Goal: Information Seeking & Learning: Find specific fact

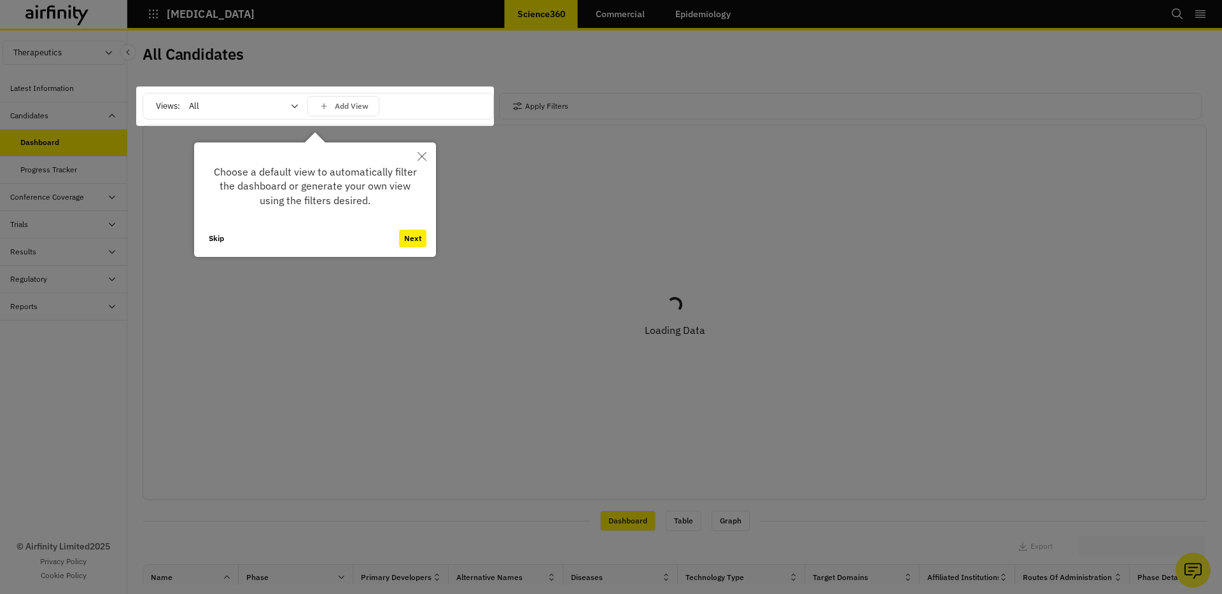
click at [412, 239] on button "Next" at bounding box center [412, 239] width 27 height 18
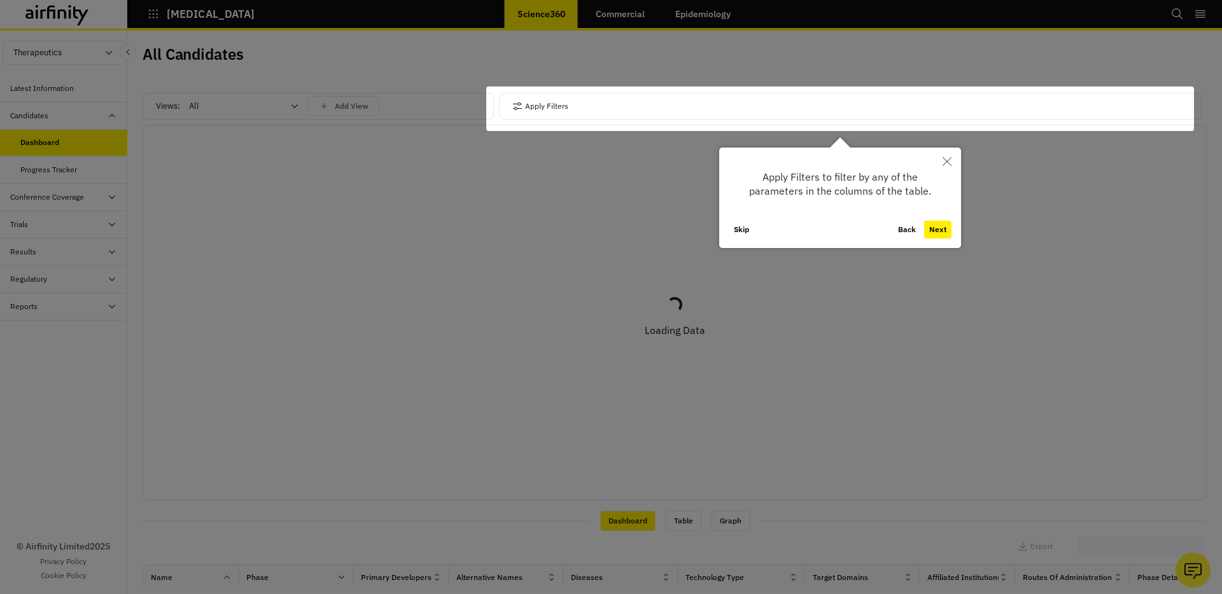
click at [940, 232] on button "Next" at bounding box center [937, 230] width 27 height 18
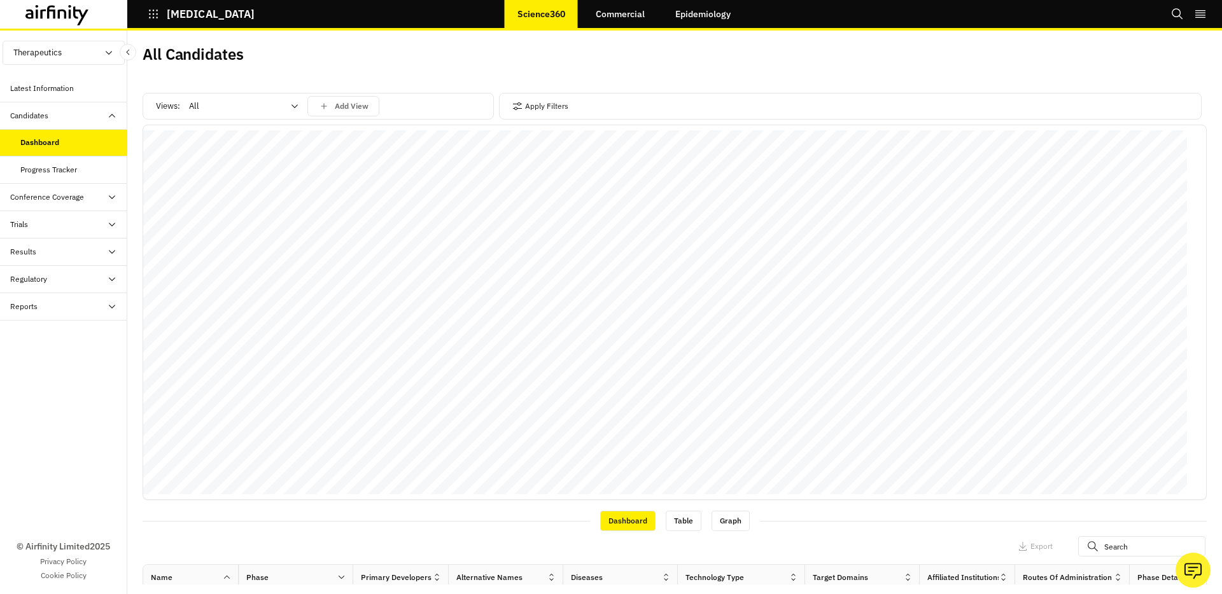
click at [225, 103] on div at bounding box center [236, 106] width 94 height 15
click at [284, 68] on div "All Candidates" at bounding box center [409, 59] width 532 height 27
click at [535, 103] on button "Apply Filters" at bounding box center [540, 106] width 56 height 20
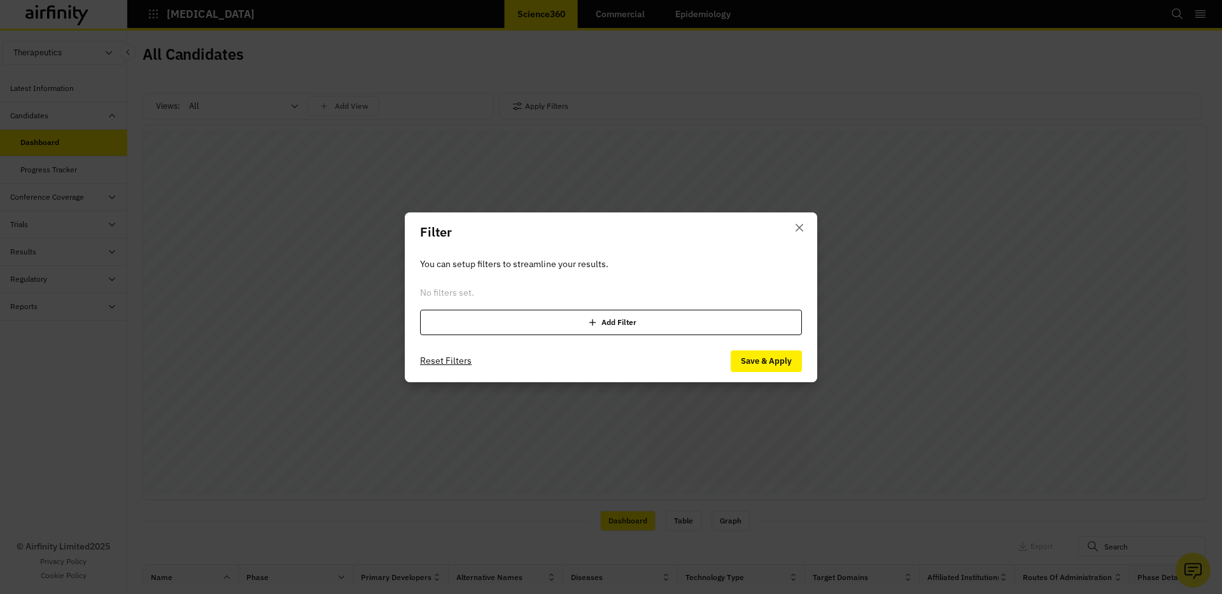
click at [588, 330] on div "Add Filter" at bounding box center [611, 322] width 382 height 25
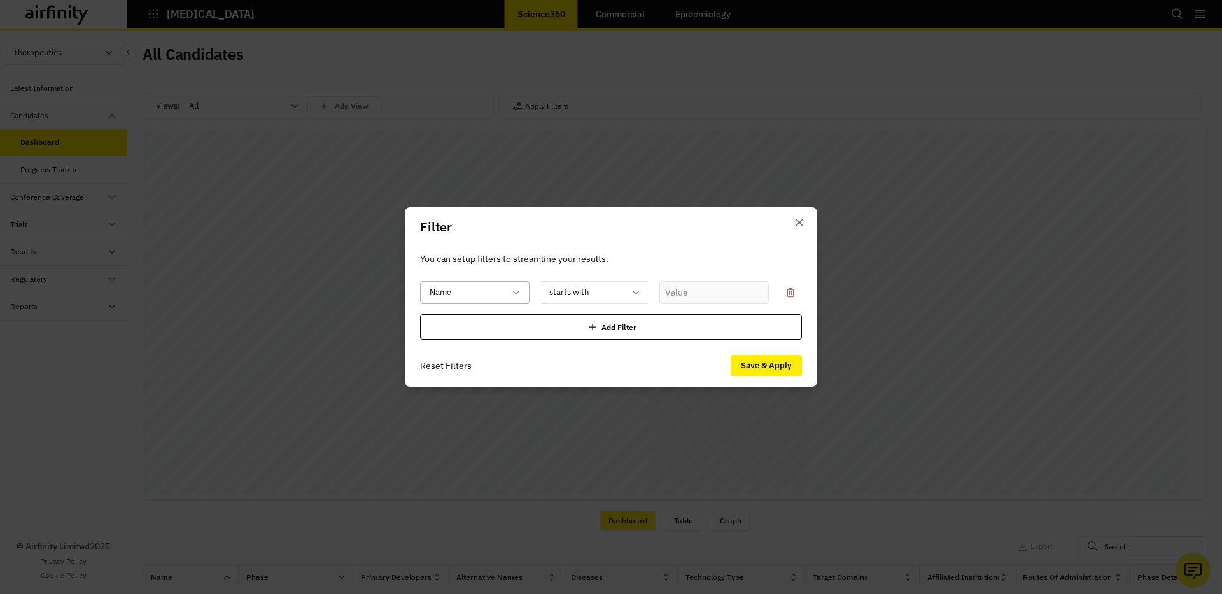
click at [491, 292] on div at bounding box center [467, 293] width 75 height 16
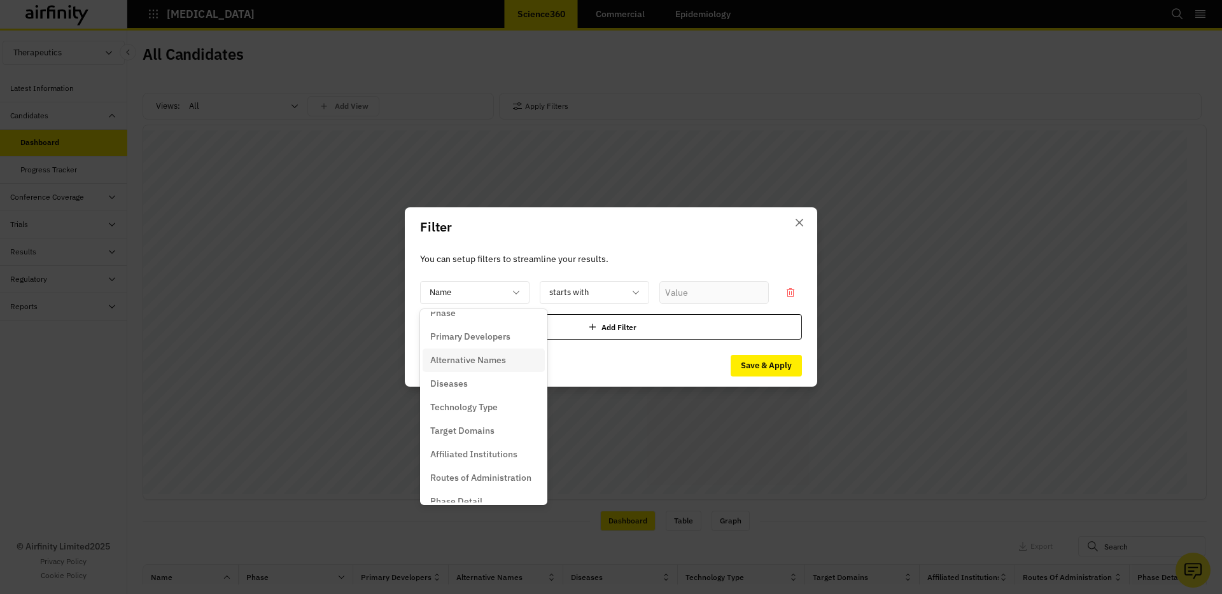
scroll to position [60, 0]
click at [477, 361] on div "Diseases" at bounding box center [483, 360] width 107 height 13
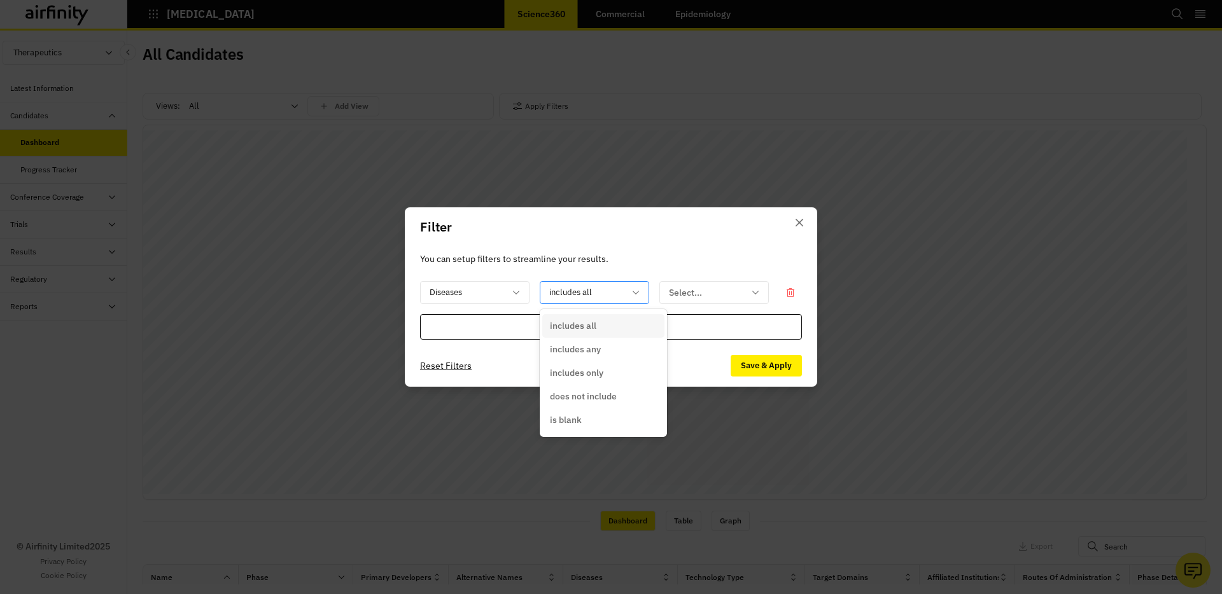
click at [607, 288] on div at bounding box center [586, 293] width 75 height 16
click at [713, 293] on div at bounding box center [706, 293] width 75 height 16
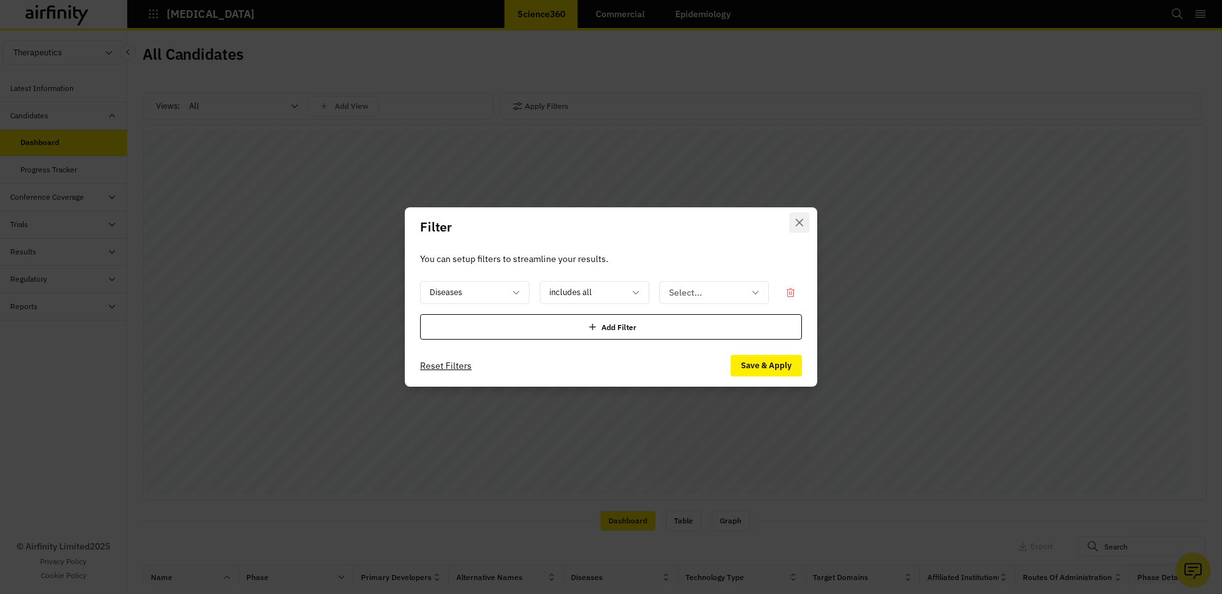
click at [797, 221] on icon "Close" at bounding box center [799, 223] width 8 height 8
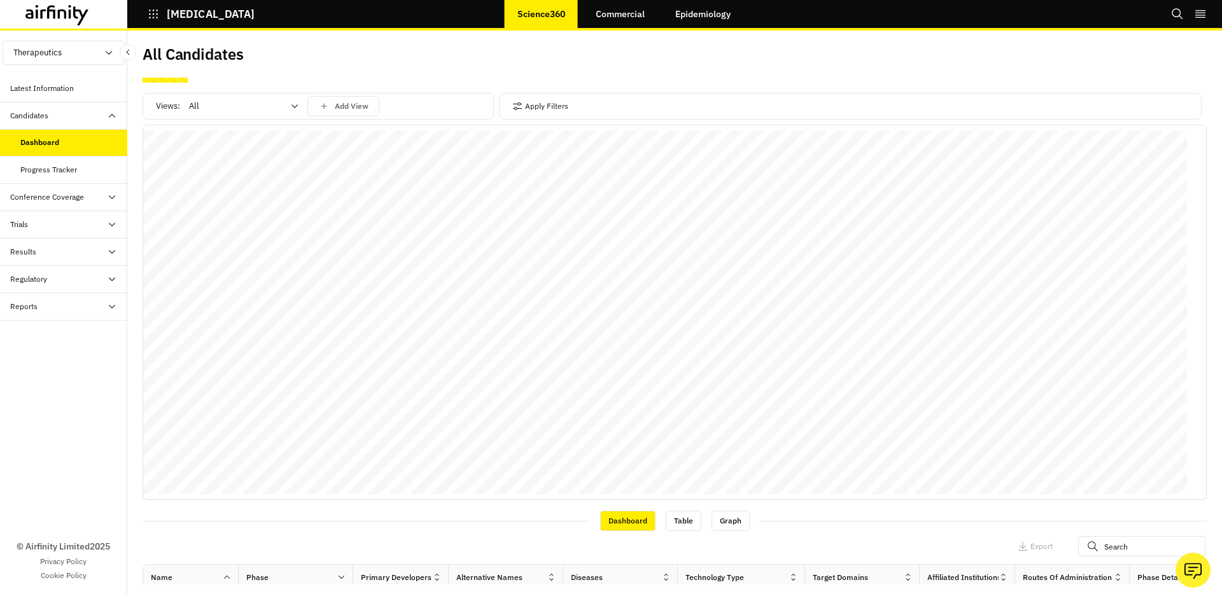
click at [362, 71] on div "All Candidates" at bounding box center [409, 59] width 532 height 27
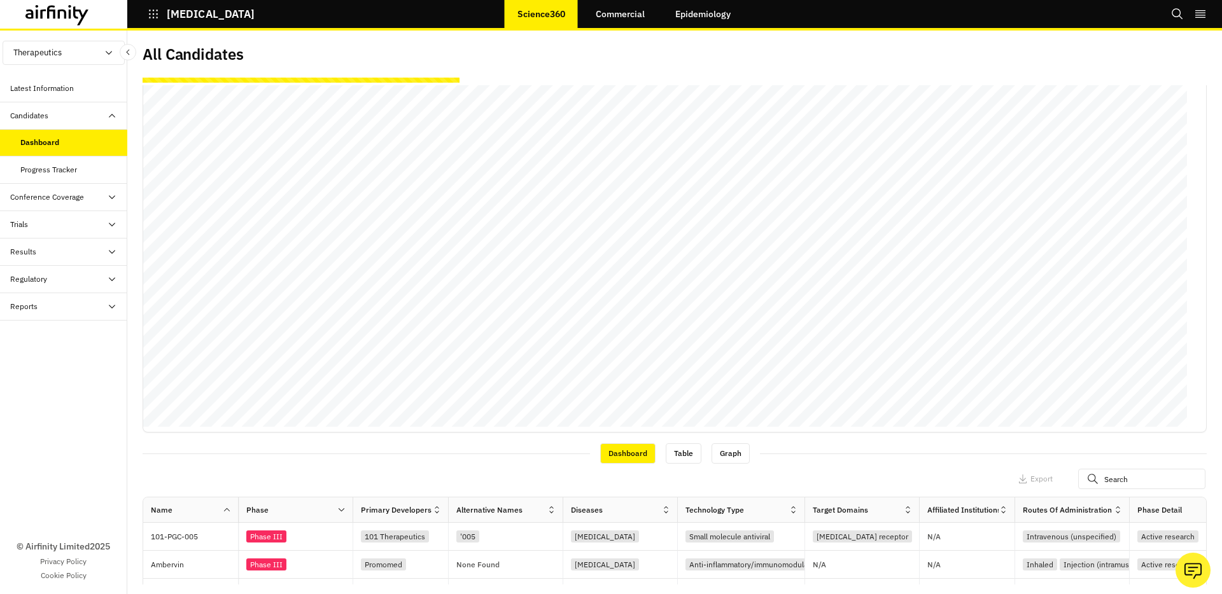
scroll to position [0, 0]
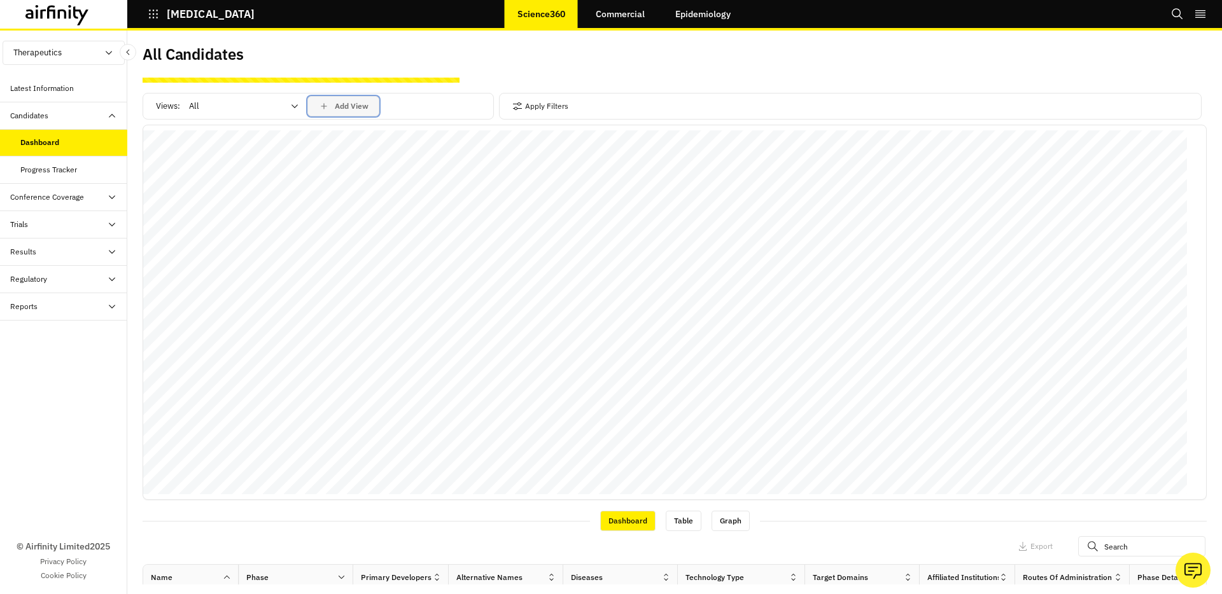
click at [325, 101] on icon "save changes" at bounding box center [323, 106] width 11 height 11
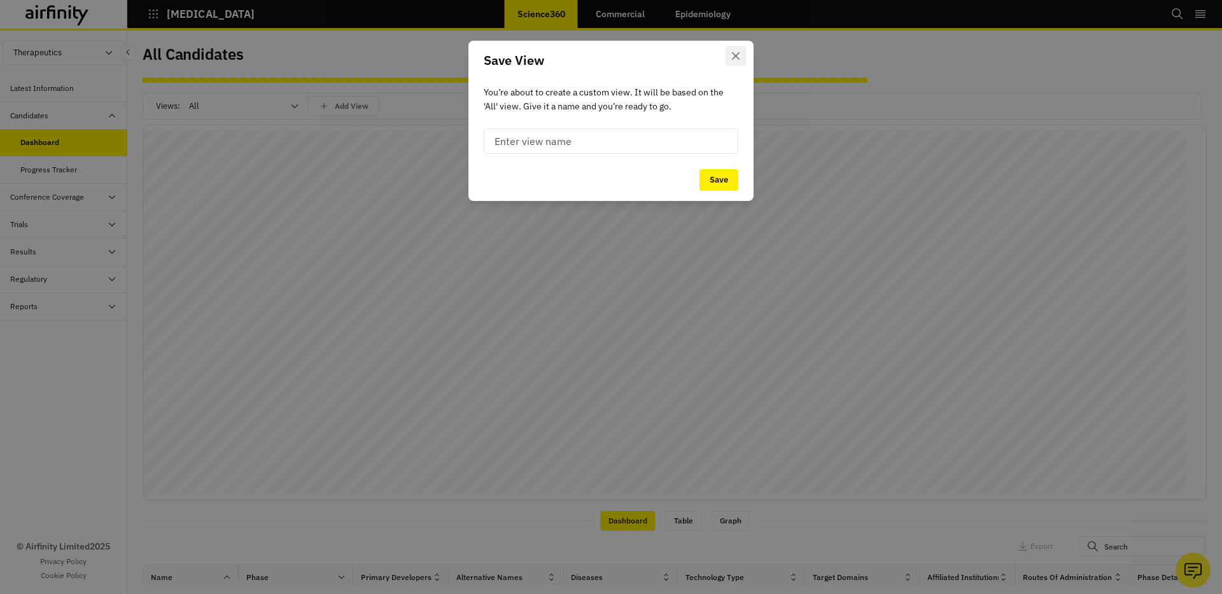
click at [727, 48] on button "Close" at bounding box center [735, 56] width 20 height 20
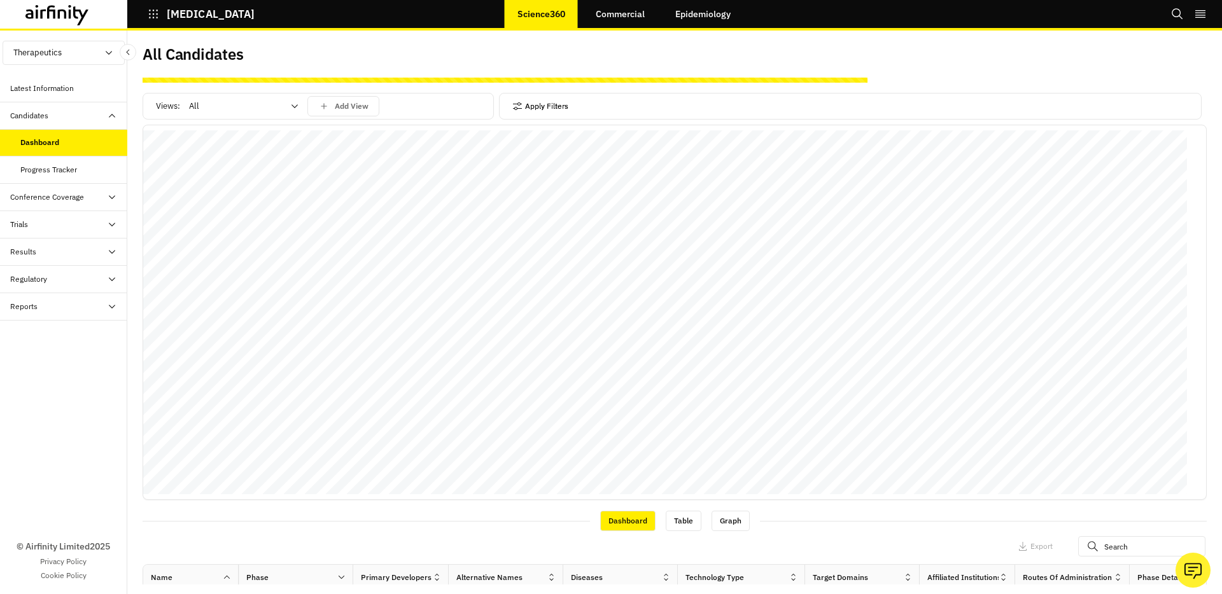
click at [550, 106] on button "Apply Filters" at bounding box center [540, 106] width 56 height 20
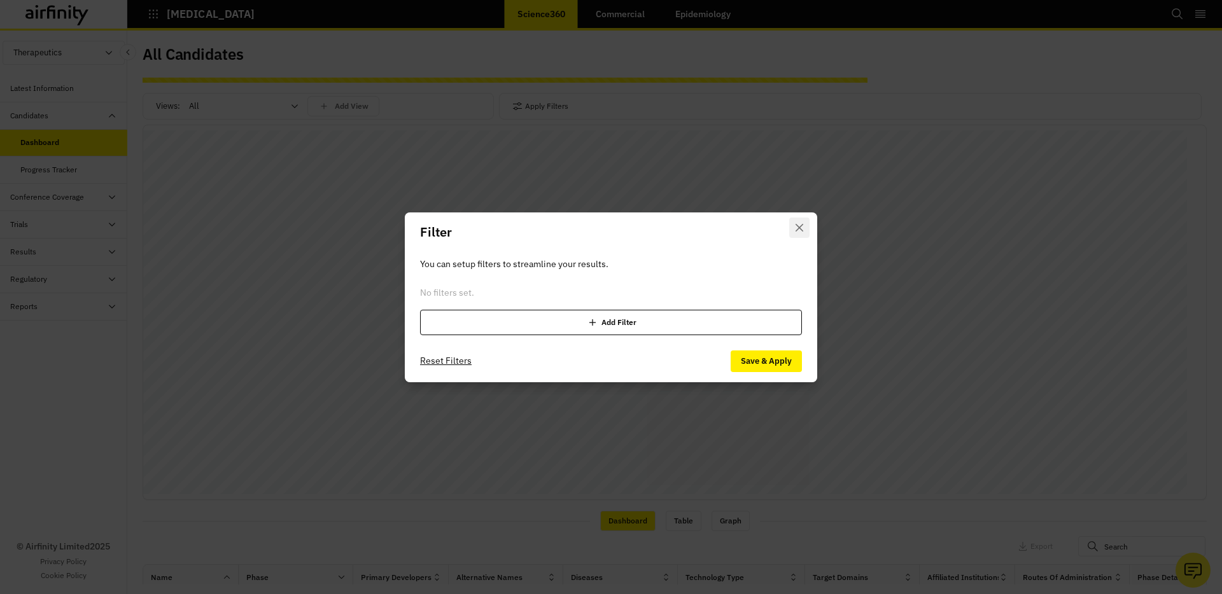
click at [797, 221] on button "Close" at bounding box center [799, 228] width 20 height 20
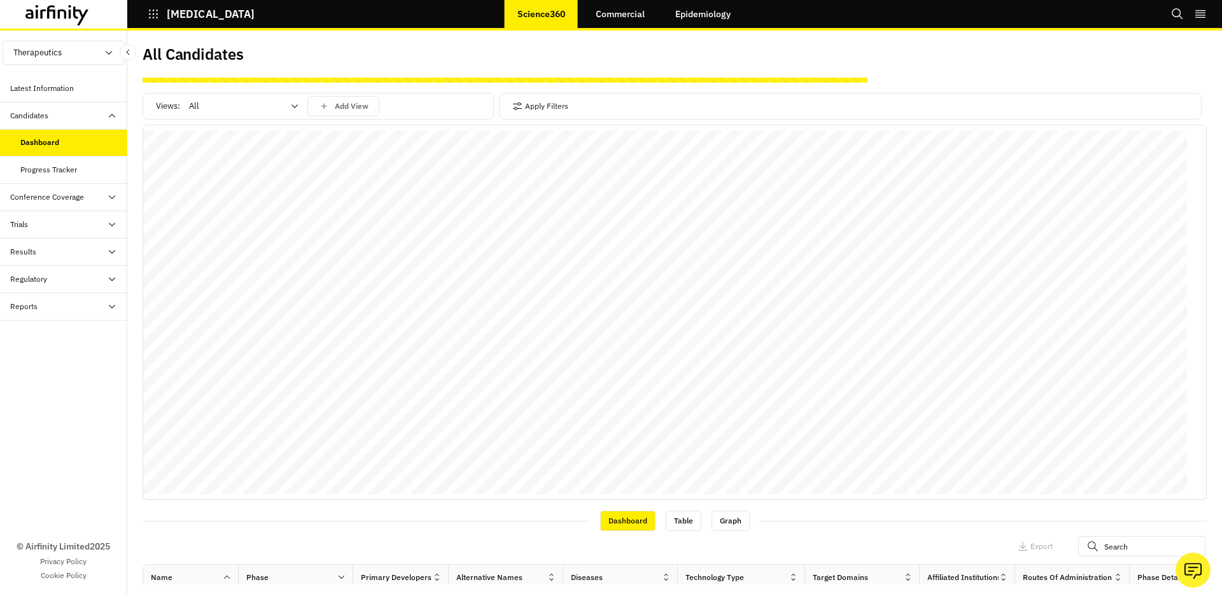
click at [114, 223] on icon at bounding box center [112, 225] width 6 height 4
click at [114, 223] on icon at bounding box center [112, 225] width 10 height 10
click at [55, 339] on div "© Airfinity Limited 2025 Privacy Policy Cookie Policy" at bounding box center [63, 458] width 127 height 274
click at [87, 321] on div "© Airfinity Limited 2025 Privacy Policy Cookie Policy" at bounding box center [63, 458] width 127 height 274
click at [104, 310] on div "Reports" at bounding box center [68, 306] width 117 height 11
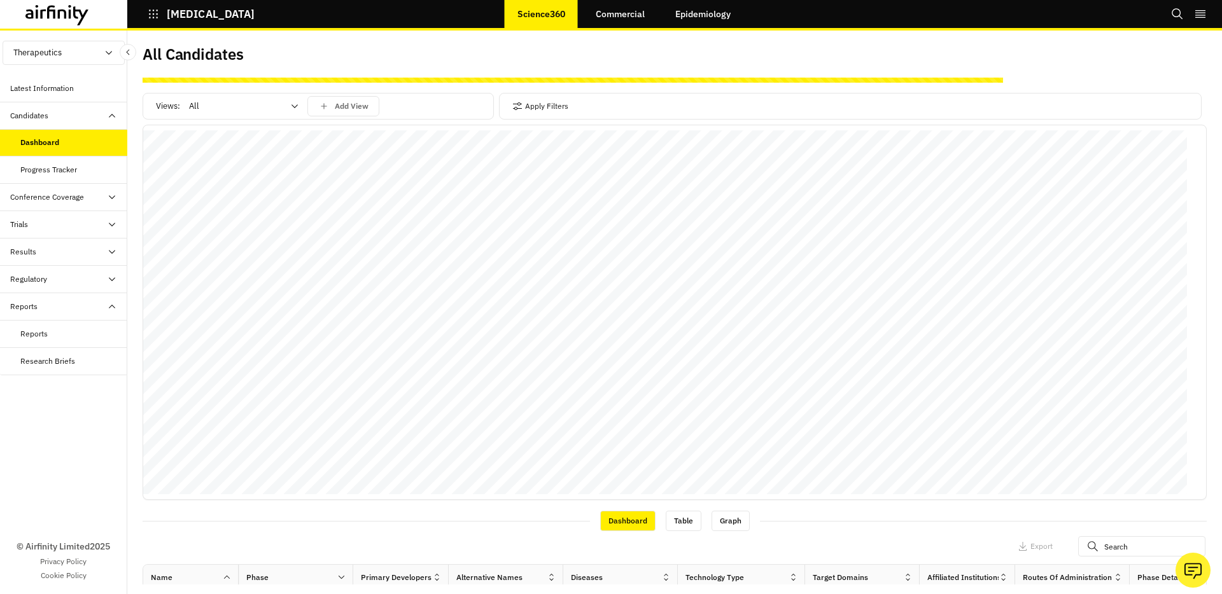
click at [111, 274] on icon at bounding box center [112, 279] width 10 height 10
click at [117, 256] on div "Results" at bounding box center [68, 251] width 117 height 11
click at [114, 231] on div "Trials" at bounding box center [63, 224] width 127 height 27
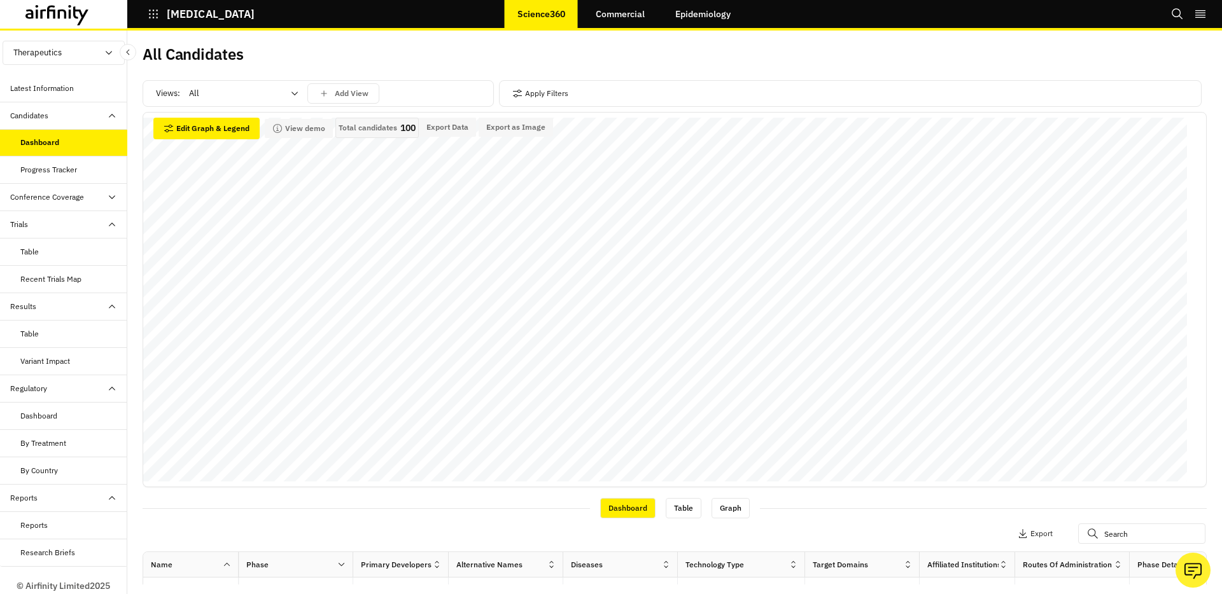
click at [109, 202] on div "Conference Coverage" at bounding box center [68, 197] width 117 height 11
click at [101, 44] on button "Therapeutics" at bounding box center [64, 53] width 122 height 24
click at [104, 50] on icon "button" at bounding box center [109, 53] width 10 height 10
click at [150, 22] on button "COVID-19" at bounding box center [201, 14] width 107 height 22
click at [157, 18] on div "Apps Your plan has access to 9 apps. All Apps Airfinity One ID Disease COVID-19…" at bounding box center [611, 297] width 1222 height 594
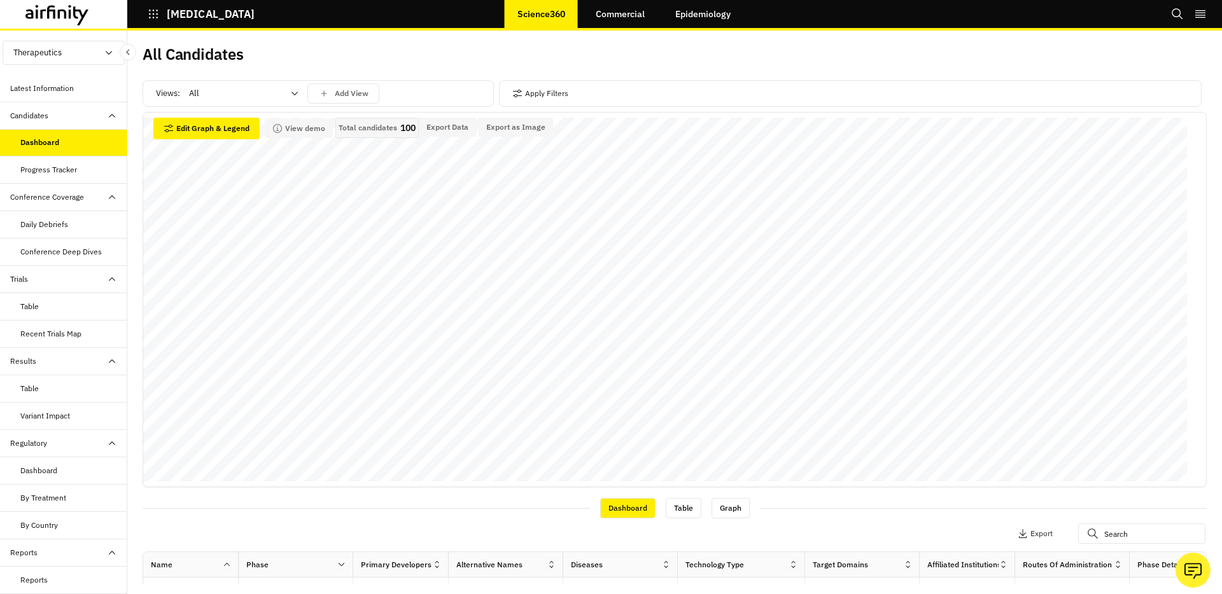
click at [156, 19] on icon "button" at bounding box center [153, 13] width 11 height 11
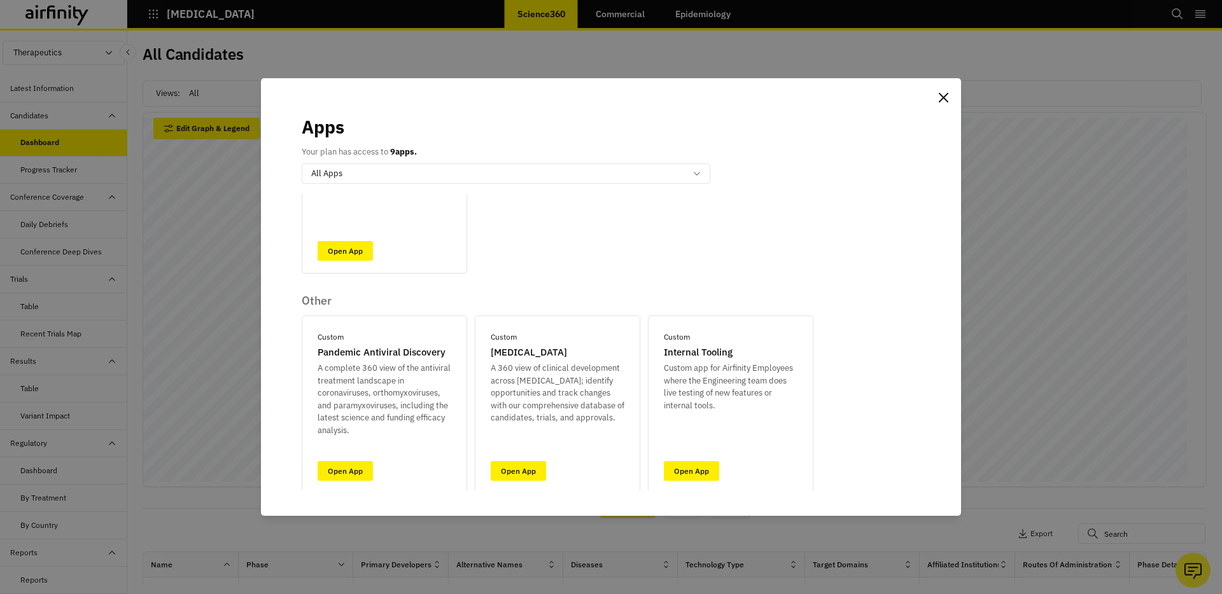
scroll to position [539, 0]
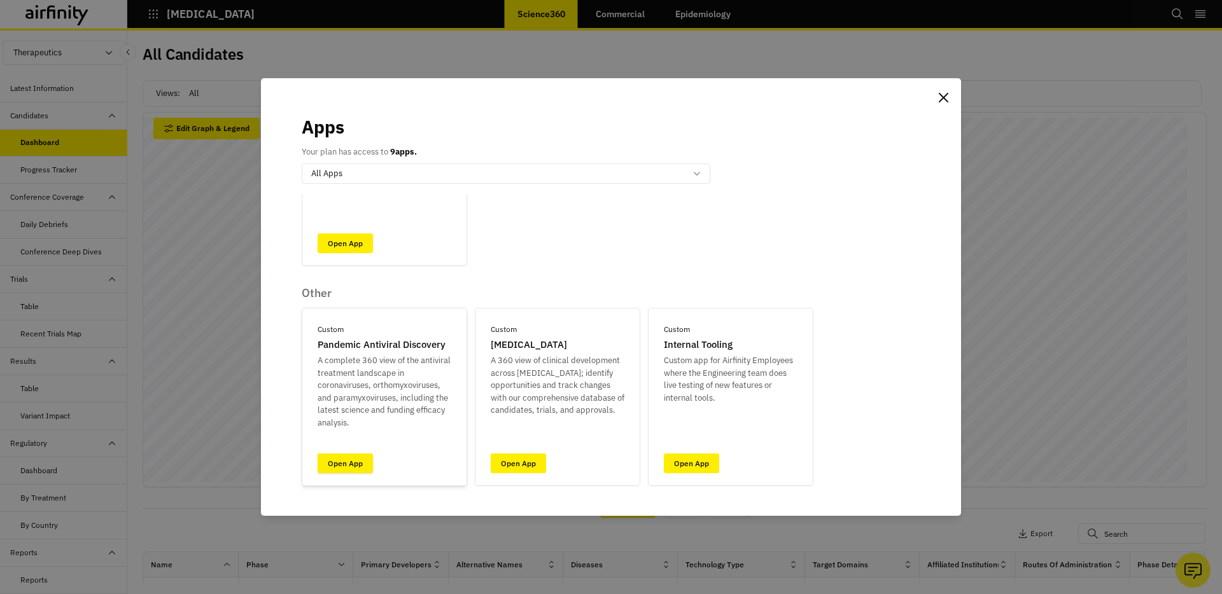
click at [344, 470] on link "Open App" at bounding box center [345, 464] width 55 height 20
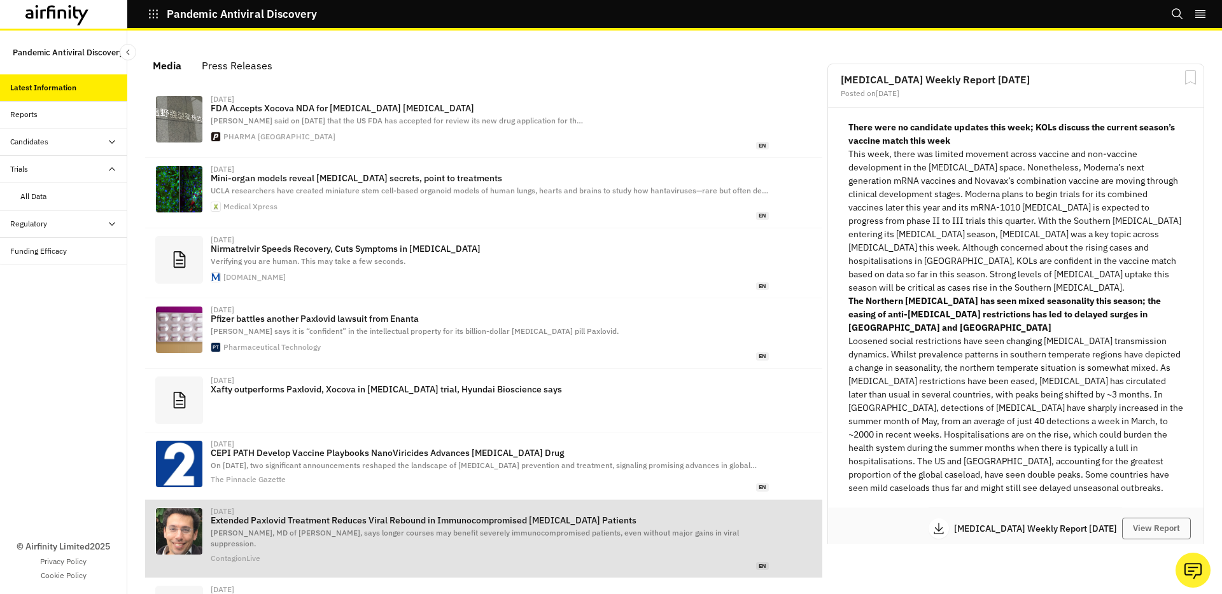
scroll to position [773, 372]
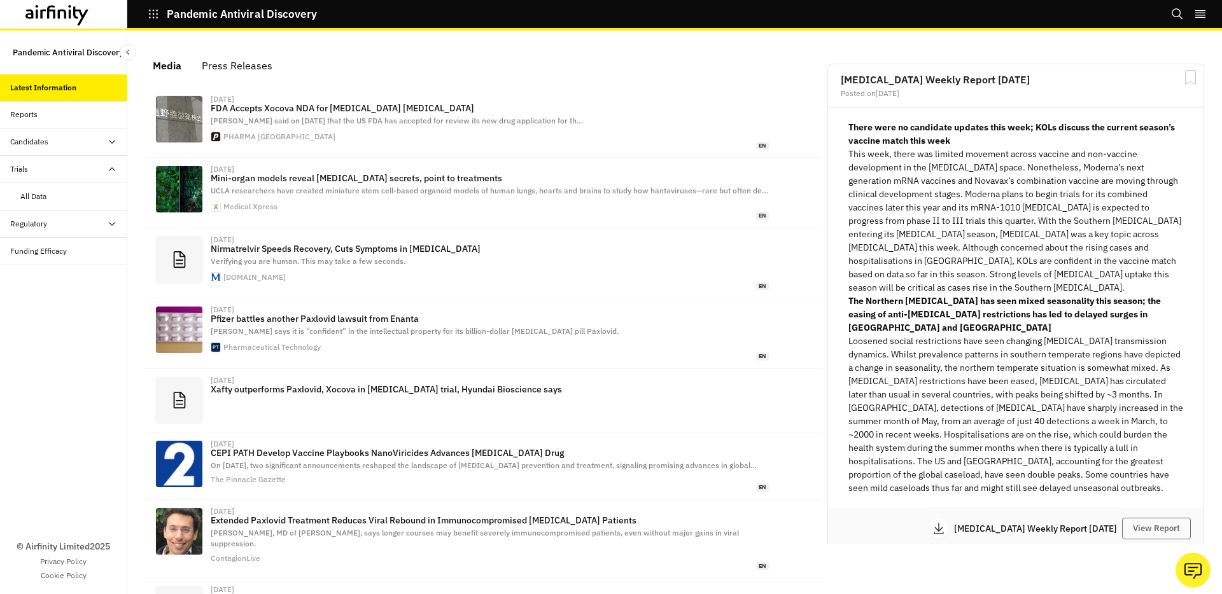
click at [61, 145] on div "Candidates" at bounding box center [68, 141] width 117 height 11
click at [55, 165] on div "Table" at bounding box center [73, 169] width 107 height 11
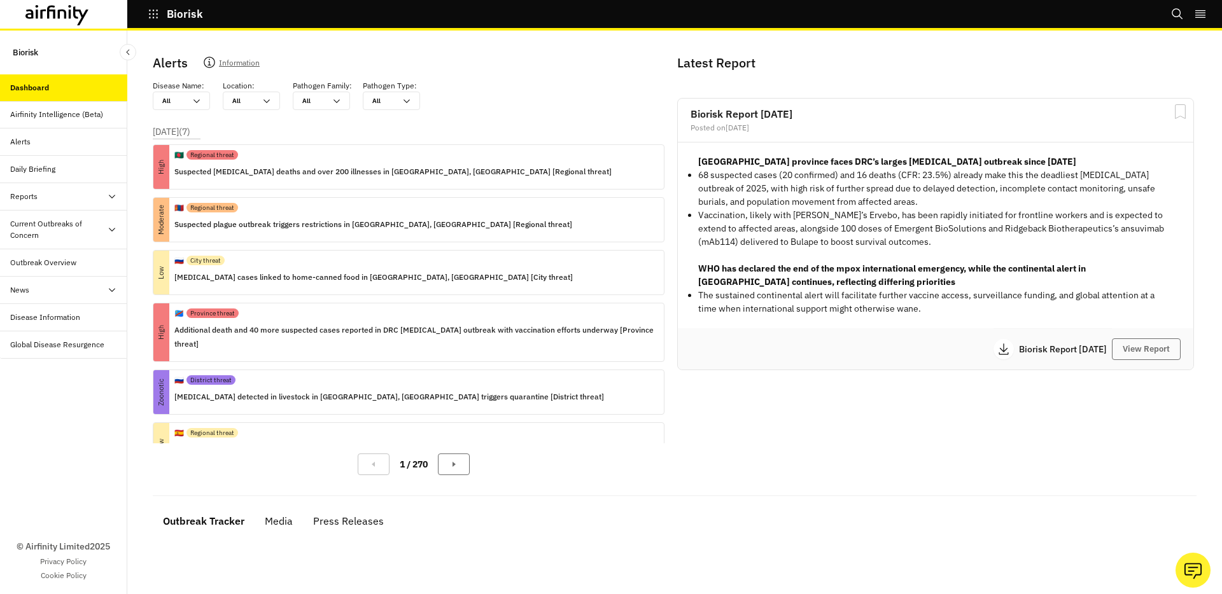
click at [81, 19] on icon at bounding box center [81, 15] width 15 height 19
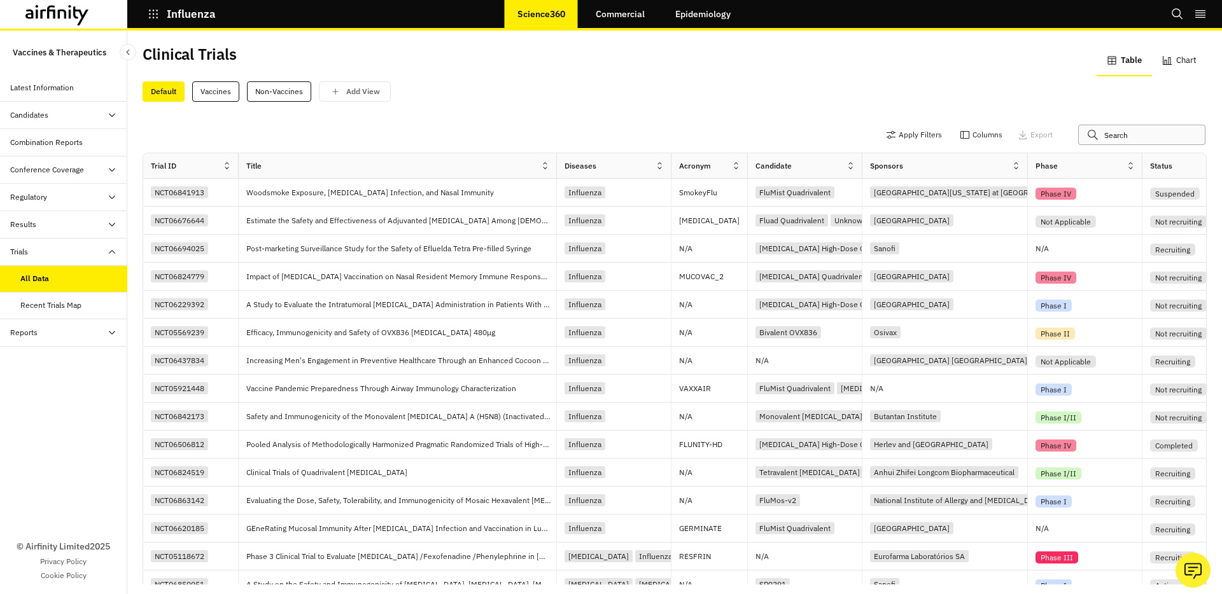
click at [1110, 134] on input "text" at bounding box center [1141, 135] width 127 height 20
paste input "mRNA-1083"
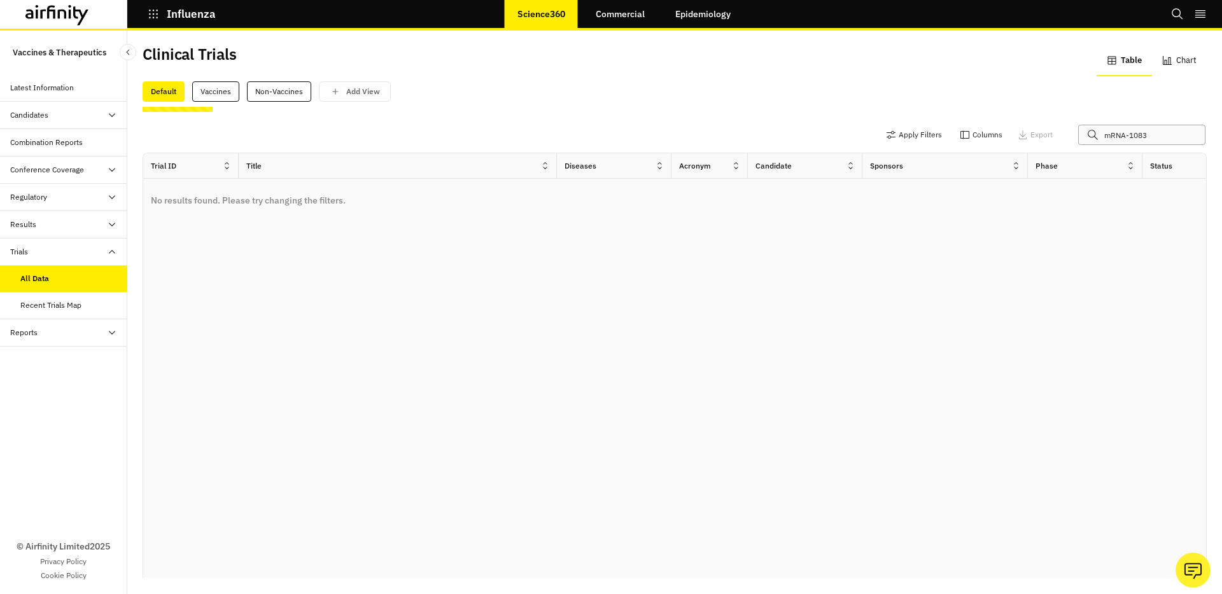
type input "mRNA-1083"
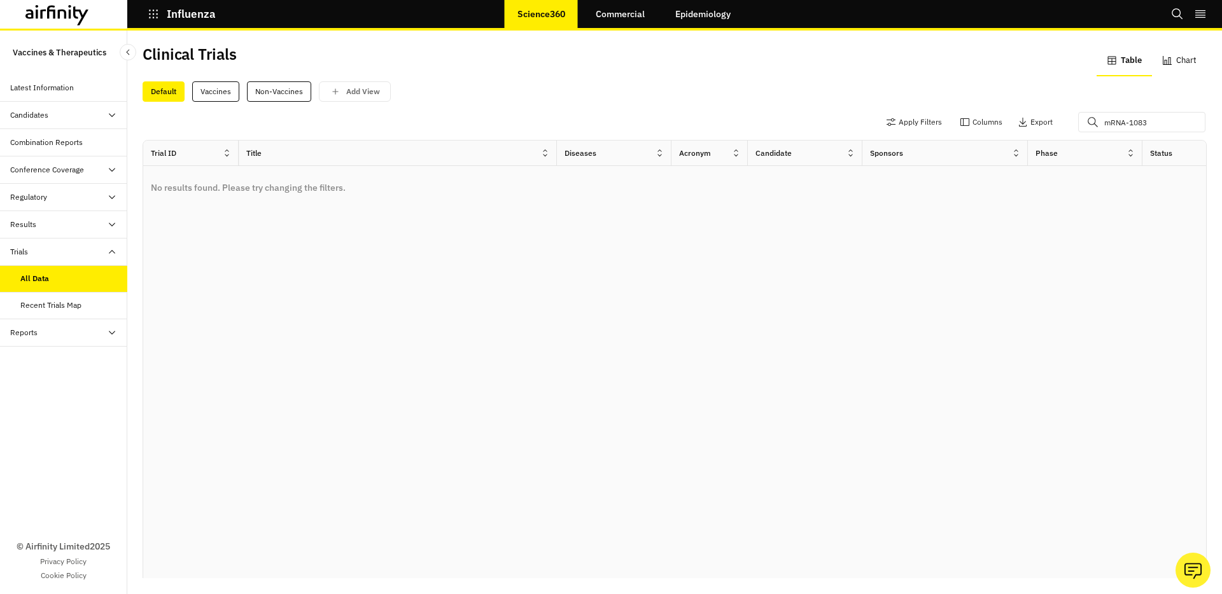
click at [88, 25] on div at bounding box center [63, 14] width 127 height 29
click at [156, 19] on icon "button" at bounding box center [153, 13] width 11 height 11
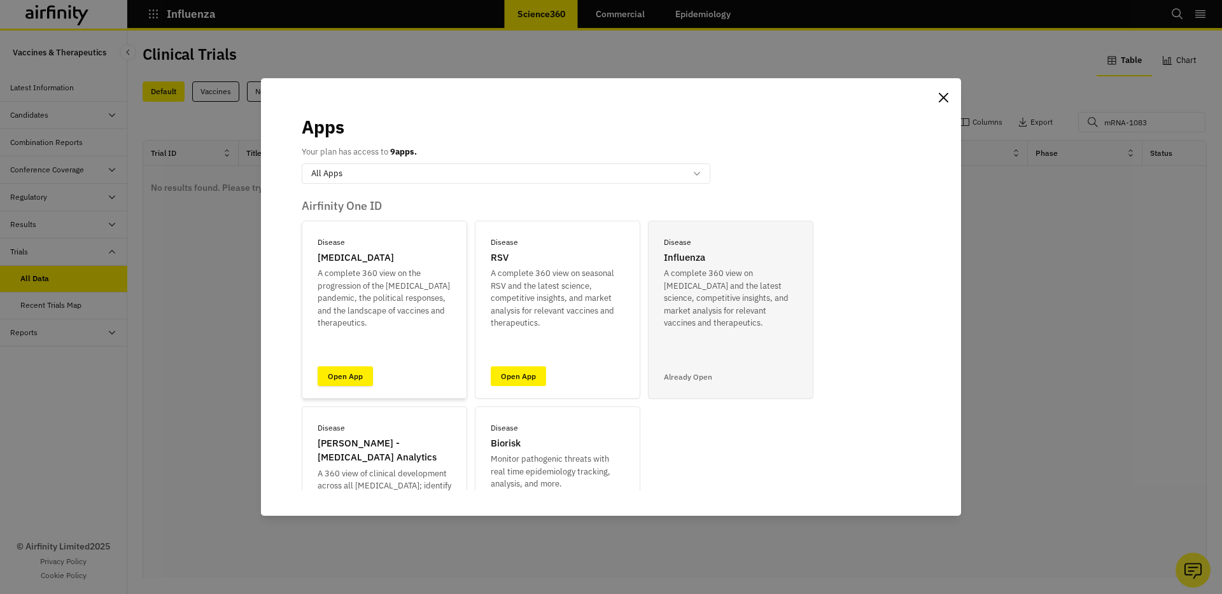
click at [337, 379] on link "Open App" at bounding box center [345, 377] width 55 height 20
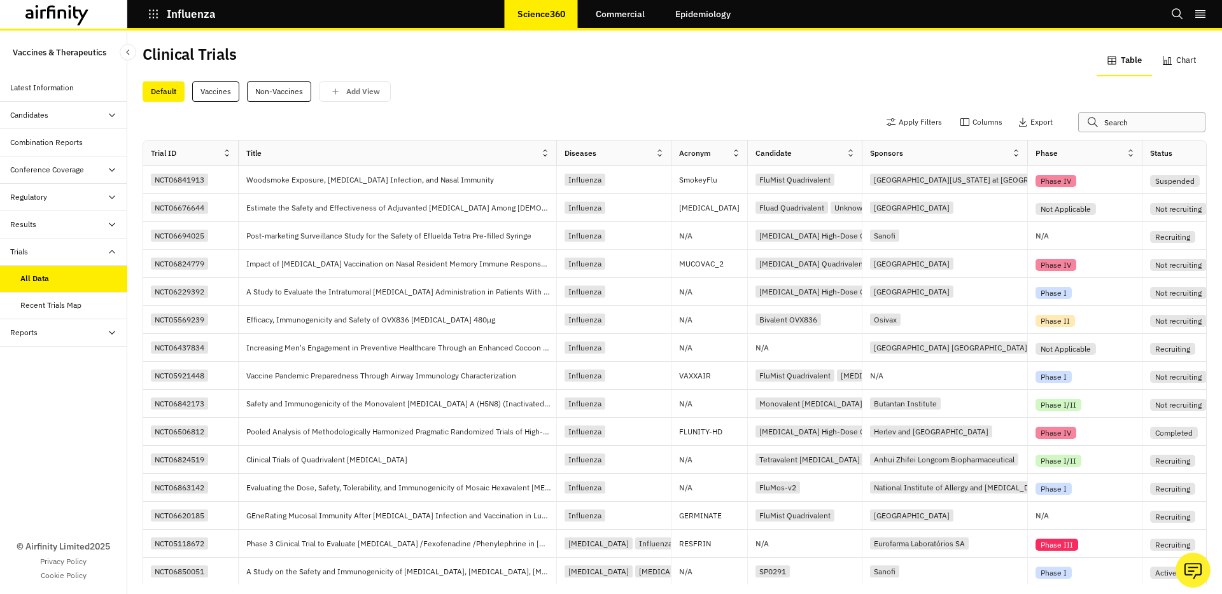
click at [1092, 125] on input "text" at bounding box center [1141, 122] width 127 height 20
paste input "ISRCTN26495549"
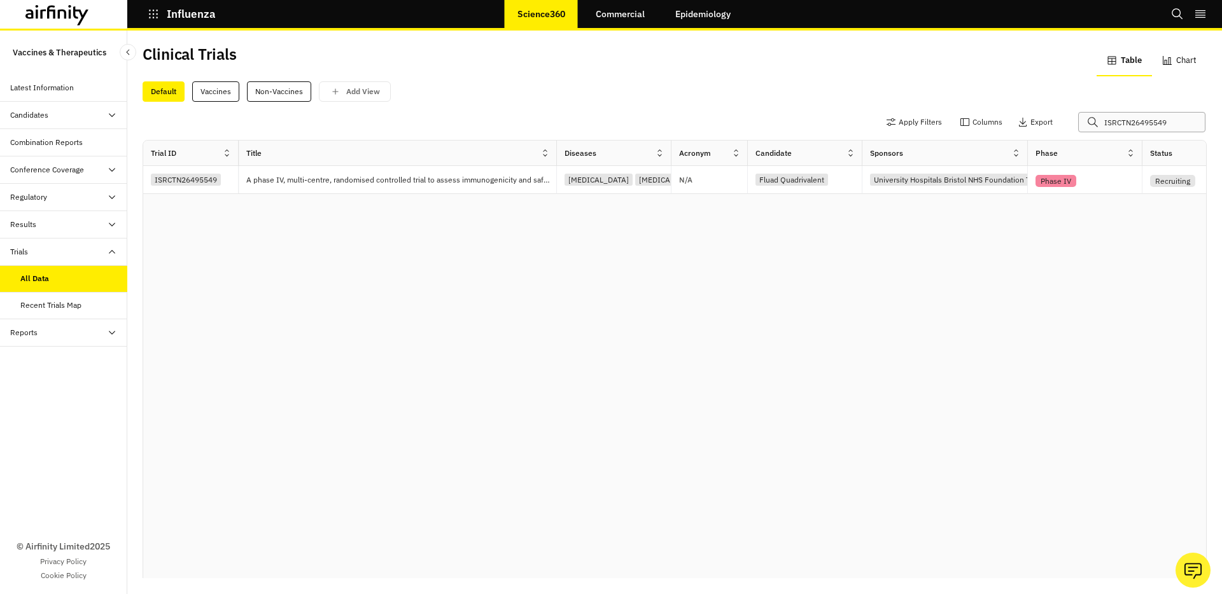
click at [1144, 121] on input "ISRCTN26495549" at bounding box center [1141, 122] width 127 height 20
paste input "ACTRN1262200128772"
type input "ACTRN12622001287729"
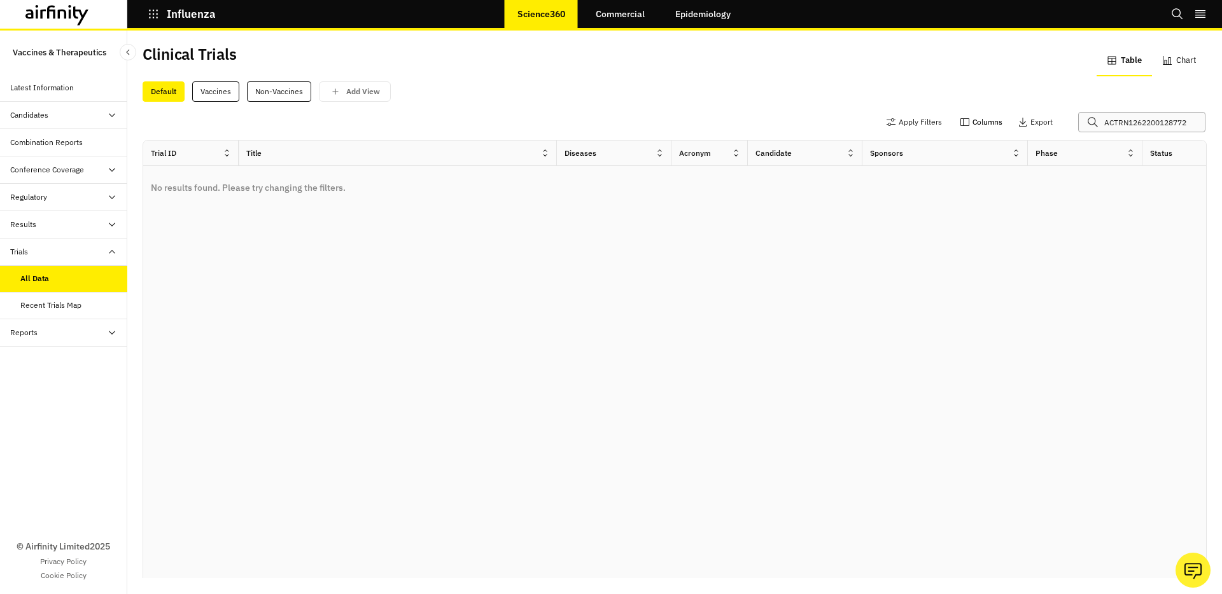
drag, startPoint x: 1182, startPoint y: 124, endPoint x: 955, endPoint y: 121, distance: 226.6
click at [955, 121] on div "Apply Filters Columns Export ACTRN12622001287729" at bounding box center [1040, 122] width 318 height 20
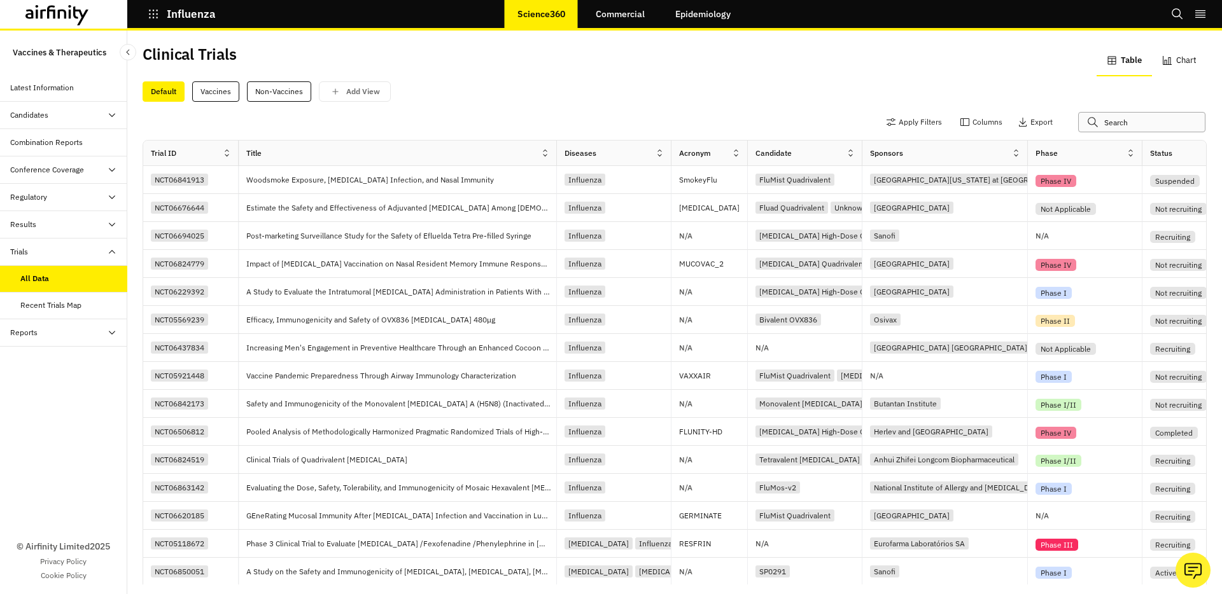
paste input "NCT04941092"
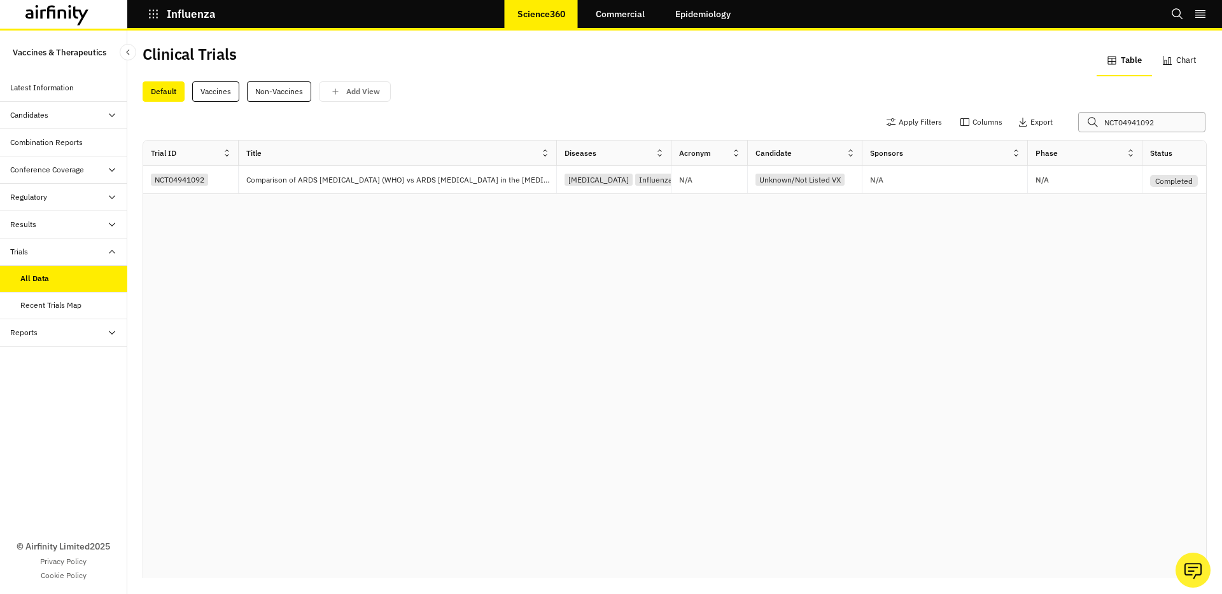
type input "NCT04941092"
click at [148, 18] on icon "button" at bounding box center [153, 13] width 11 height 11
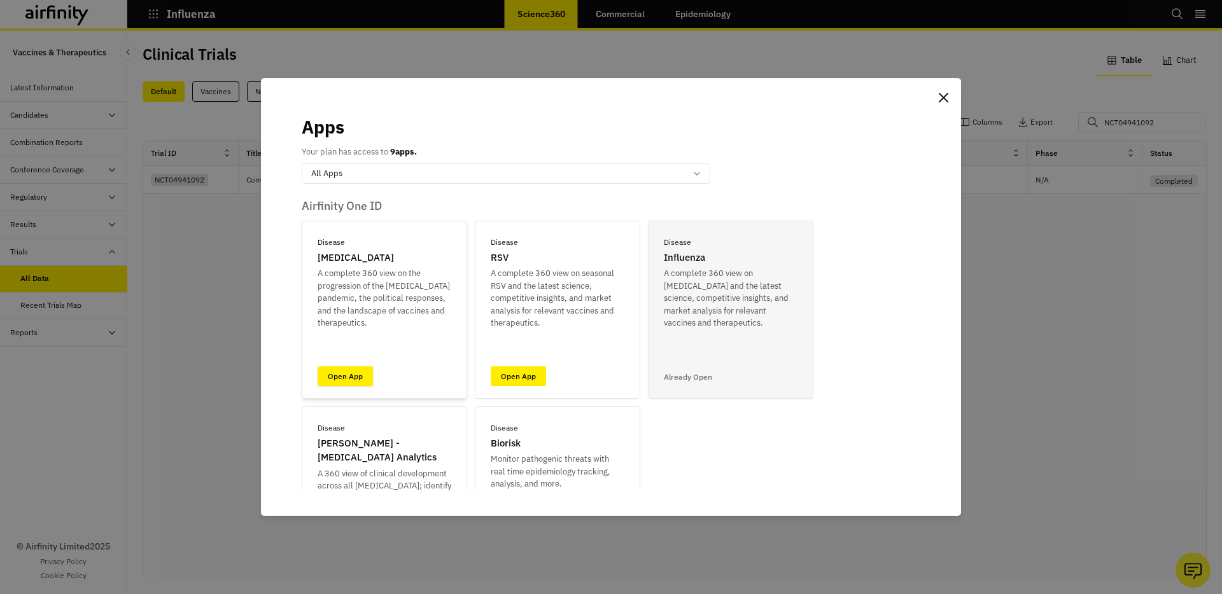
click at [327, 374] on link "Open App" at bounding box center [345, 377] width 55 height 20
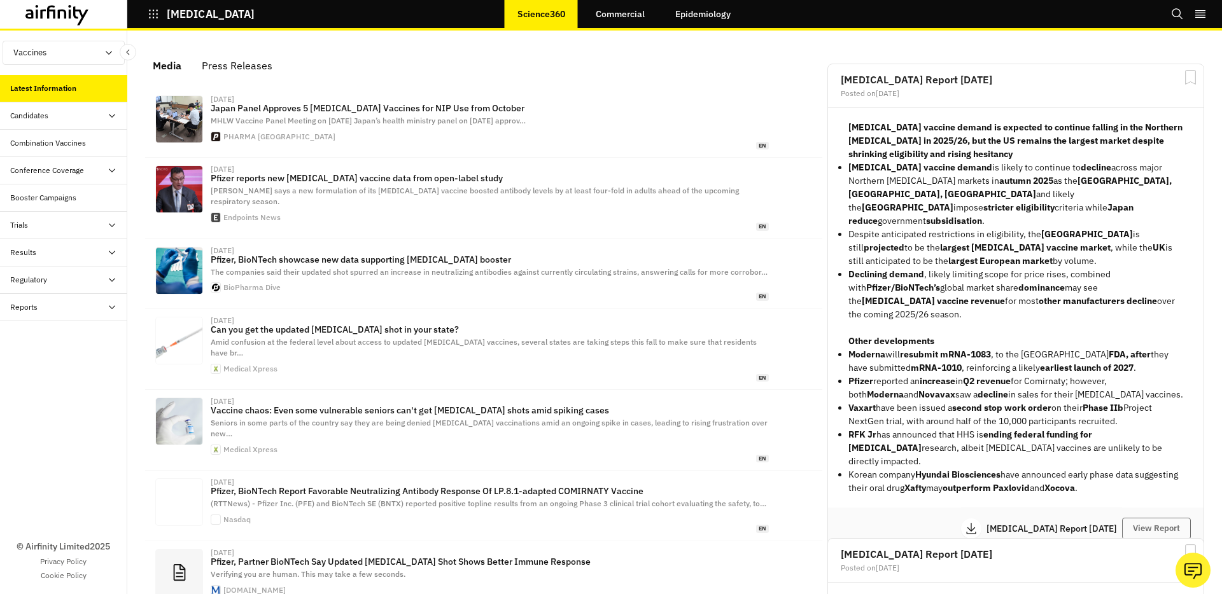
scroll to position [785, 372]
click at [29, 241] on div "Results" at bounding box center [63, 252] width 127 height 27
click at [29, 225] on div "Trials" at bounding box center [68, 225] width 117 height 11
click at [36, 257] on div "Table" at bounding box center [29, 252] width 18 height 11
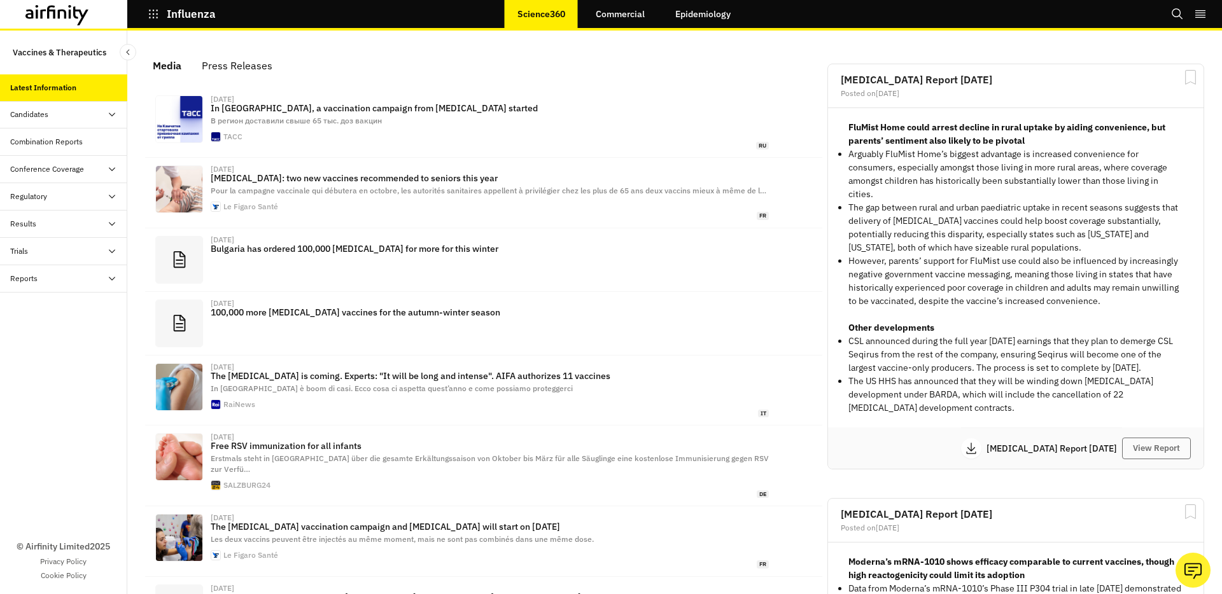
scroll to position [759, 372]
click at [55, 249] on div "Trials" at bounding box center [68, 251] width 117 height 11
click at [42, 284] on div "All Data" at bounding box center [33, 278] width 26 height 11
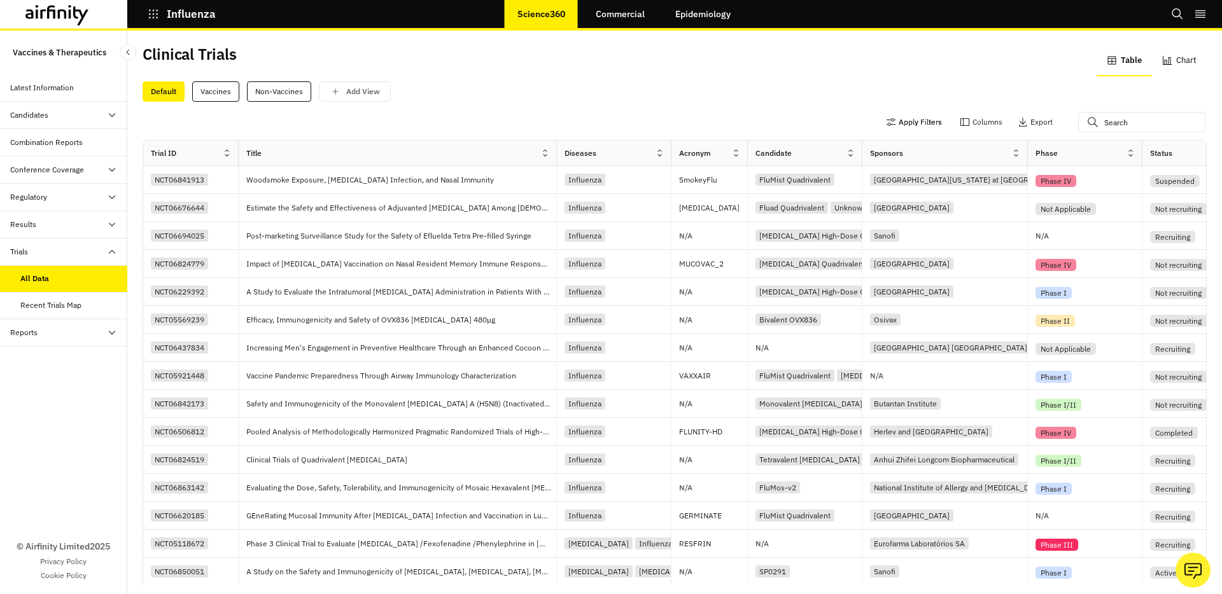
click at [914, 117] on button "Apply Filters" at bounding box center [914, 122] width 56 height 20
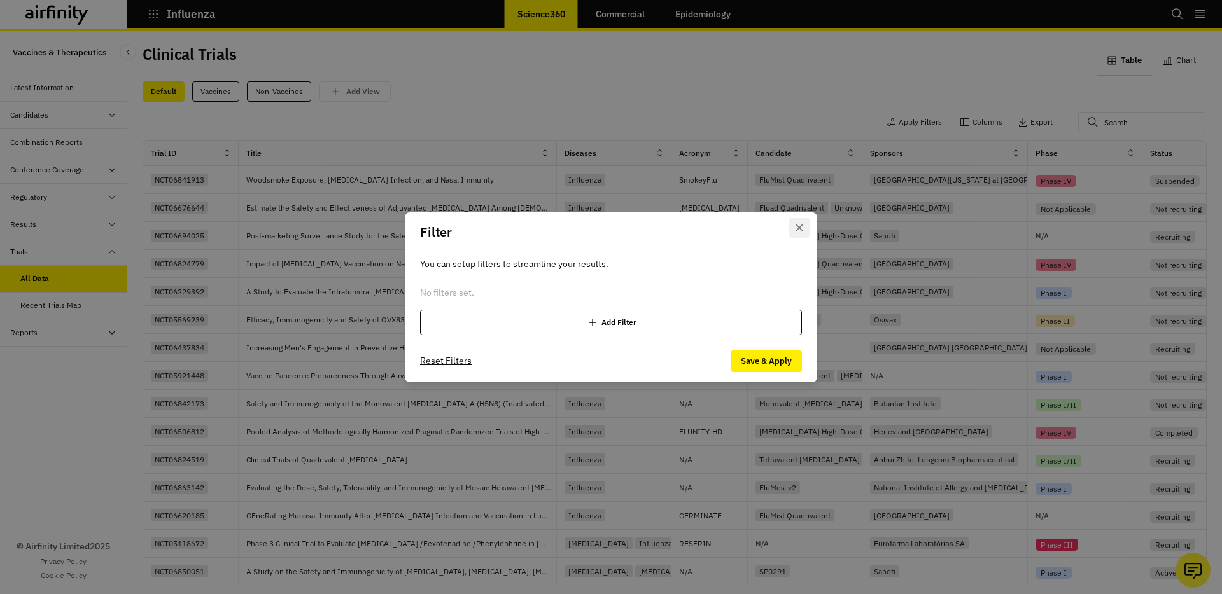
click at [797, 231] on button "Close" at bounding box center [799, 228] width 20 height 20
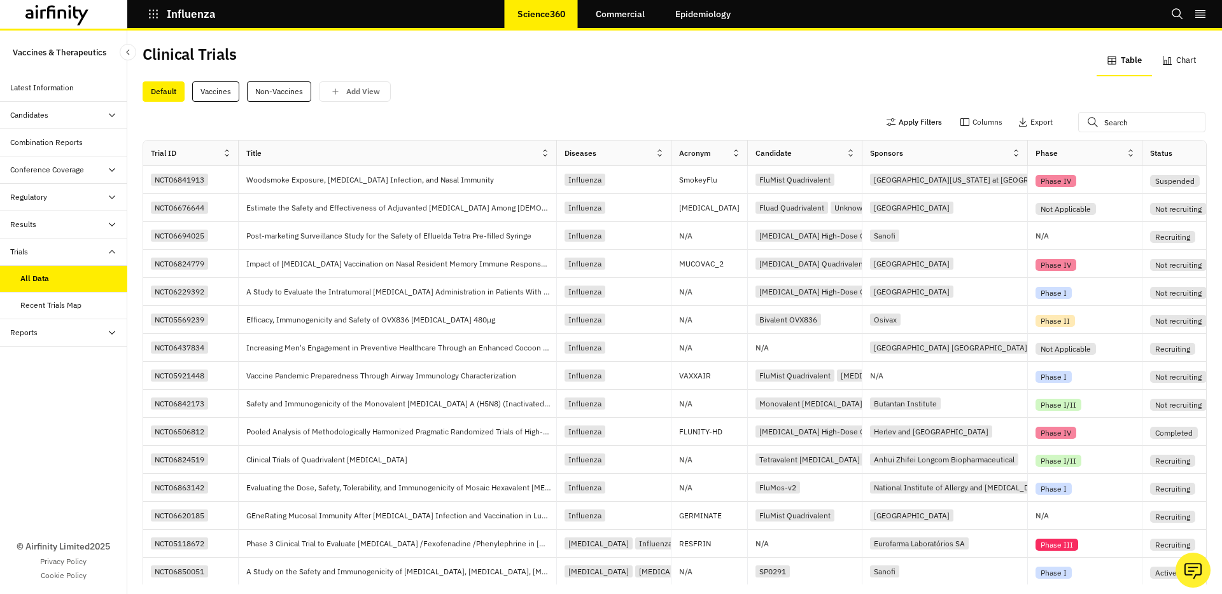
click at [914, 119] on button "Apply Filters" at bounding box center [914, 122] width 56 height 20
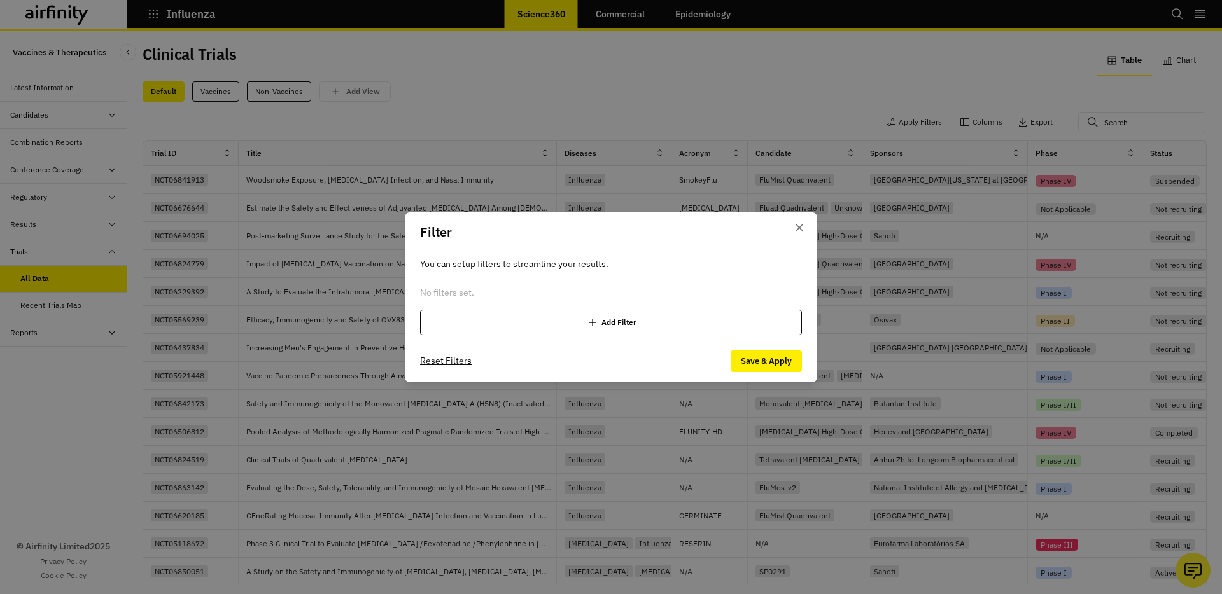
click at [585, 317] on div "Add Filter" at bounding box center [611, 322] width 382 height 25
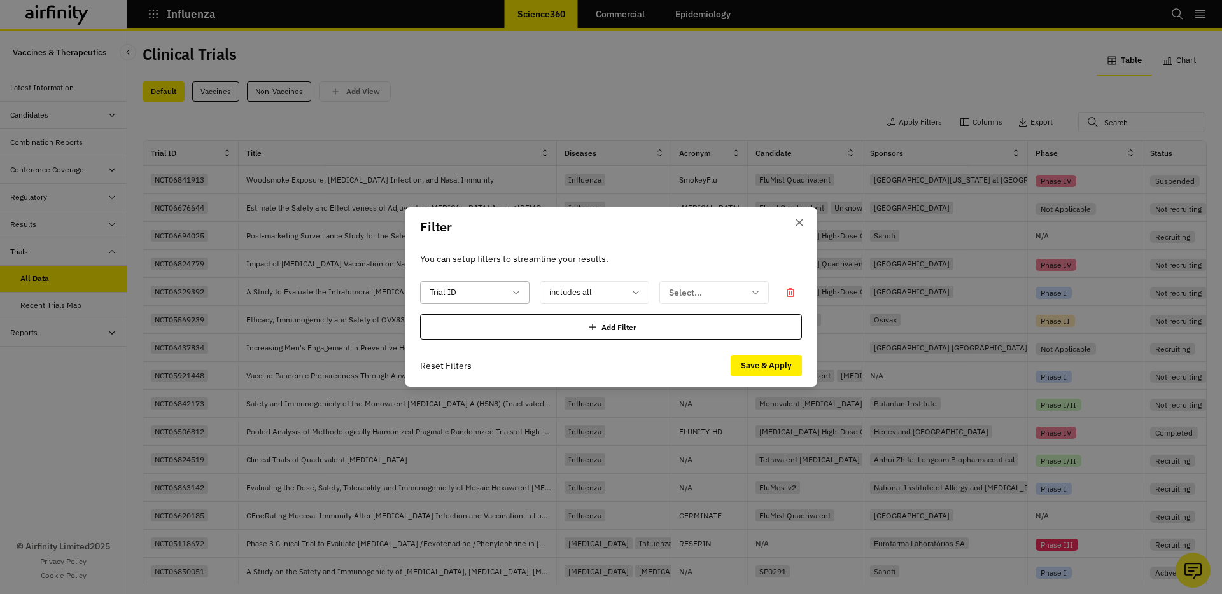
click at [509, 281] on div "Trial ID" at bounding box center [474, 292] width 109 height 23
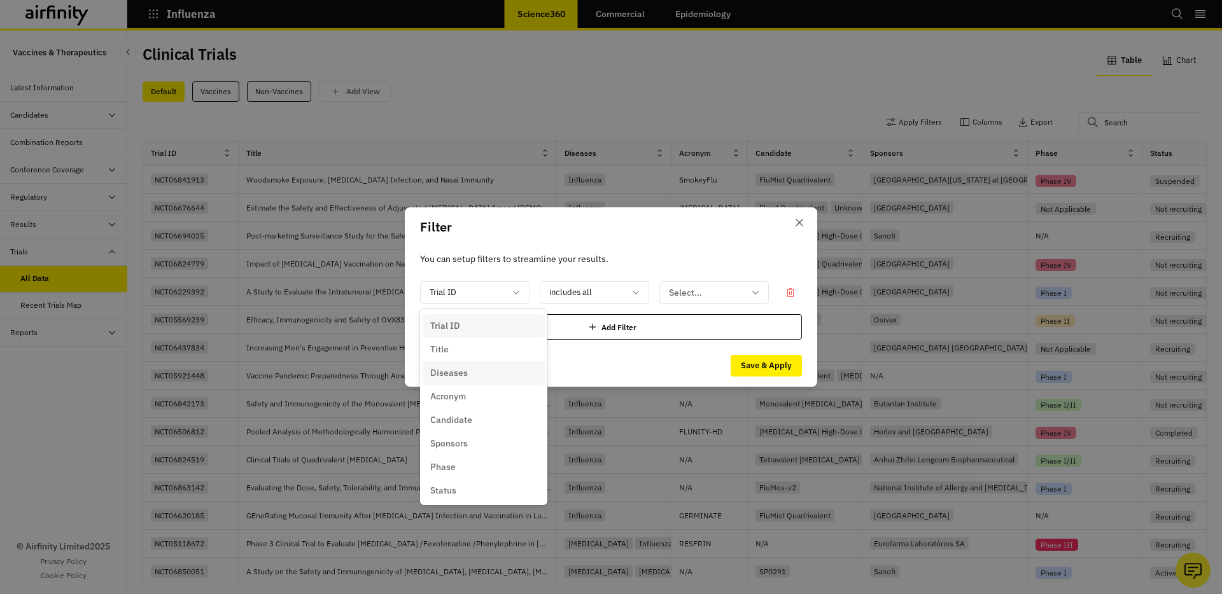
click at [492, 372] on div "Diseases" at bounding box center [483, 373] width 107 height 13
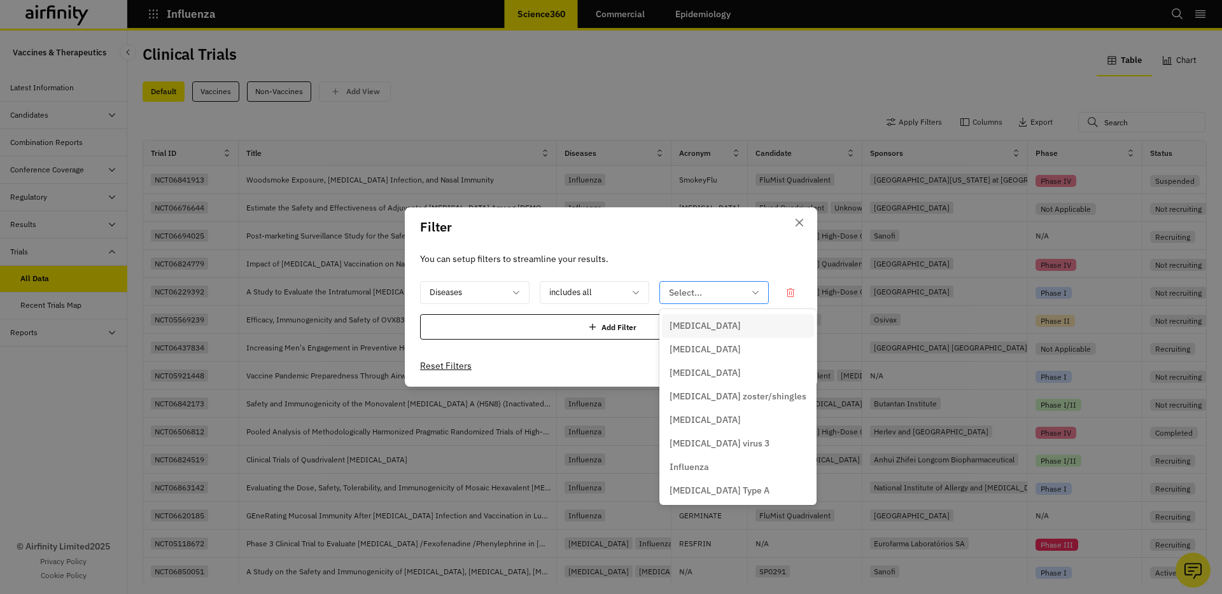
click at [678, 291] on div at bounding box center [706, 293] width 75 height 16
click at [689, 324] on p "COVID-19" at bounding box center [704, 325] width 71 height 13
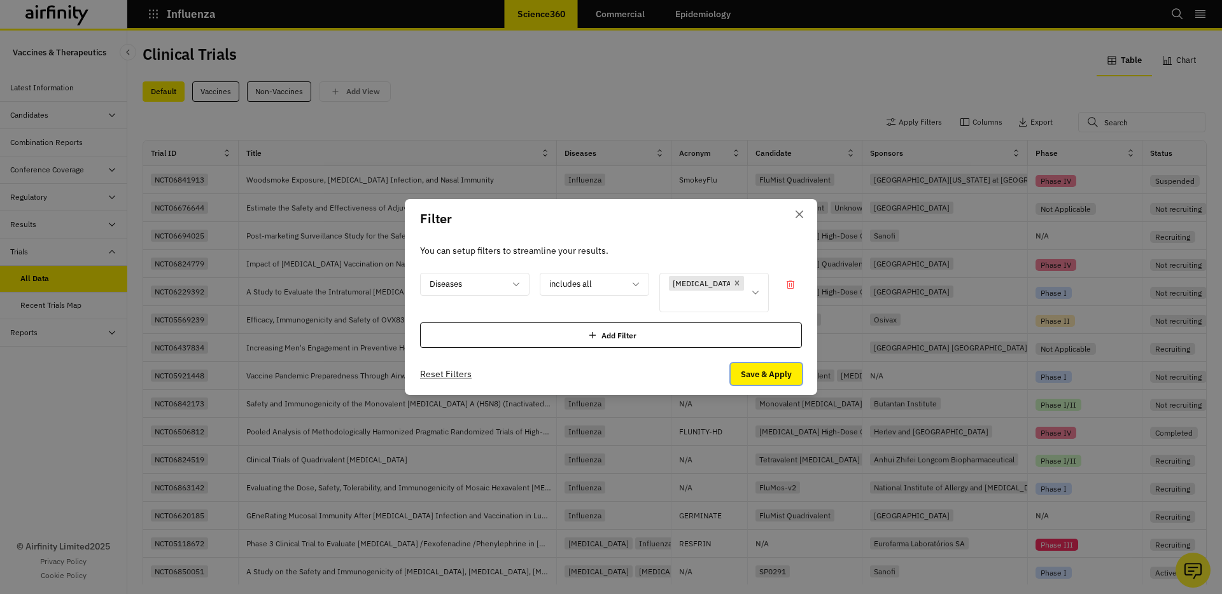
click at [778, 366] on button "Save & Apply" at bounding box center [766, 374] width 71 height 22
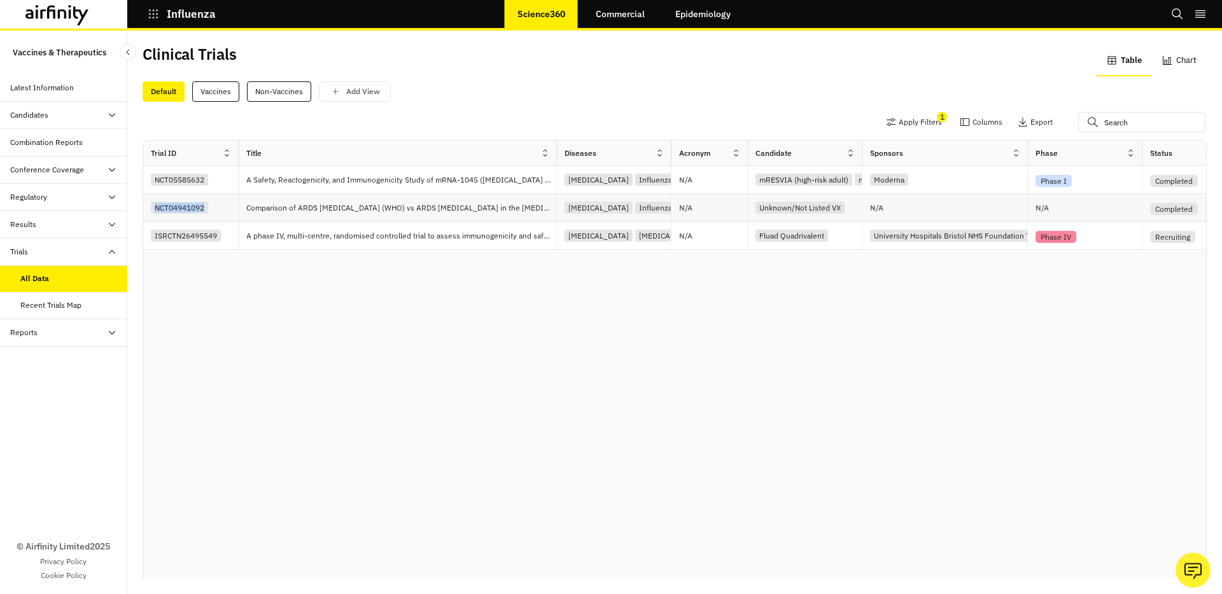
drag, startPoint x: 227, startPoint y: 214, endPoint x: 168, endPoint y: 212, distance: 58.6
click at [146, 213] on div "NCT04941092" at bounding box center [190, 208] width 95 height 28
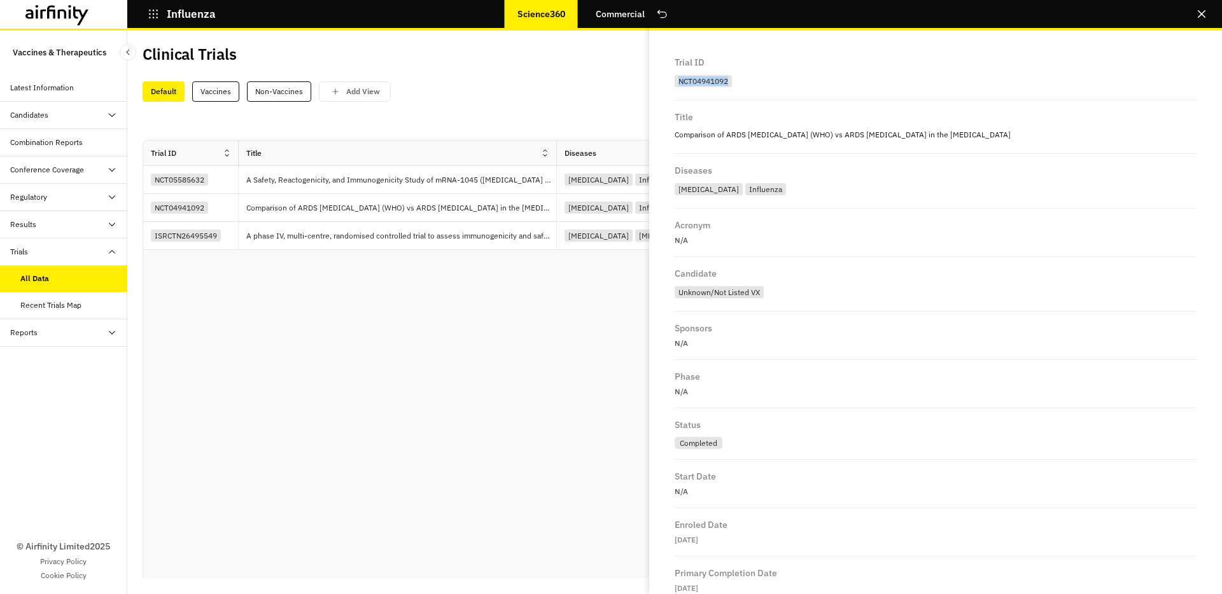
drag, startPoint x: 757, startPoint y: 81, endPoint x: 666, endPoint y: 80, distance: 91.0
click at [665, 80] on div "Trial ID NCT04941092 Title Comparison of ARDS COVID-19 (WHO) vs ARDS Influenza …" at bounding box center [935, 313] width 573 height 564
copy div "NCT04941092"
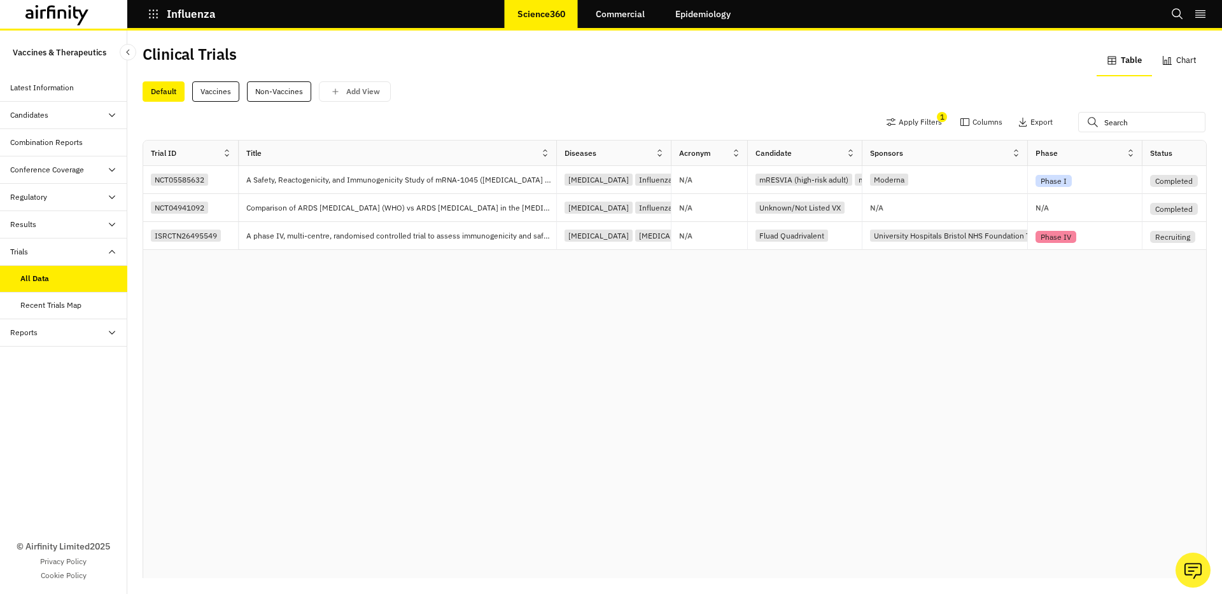
click at [634, 56] on div "Clinical Trials" at bounding box center [409, 59] width 532 height 27
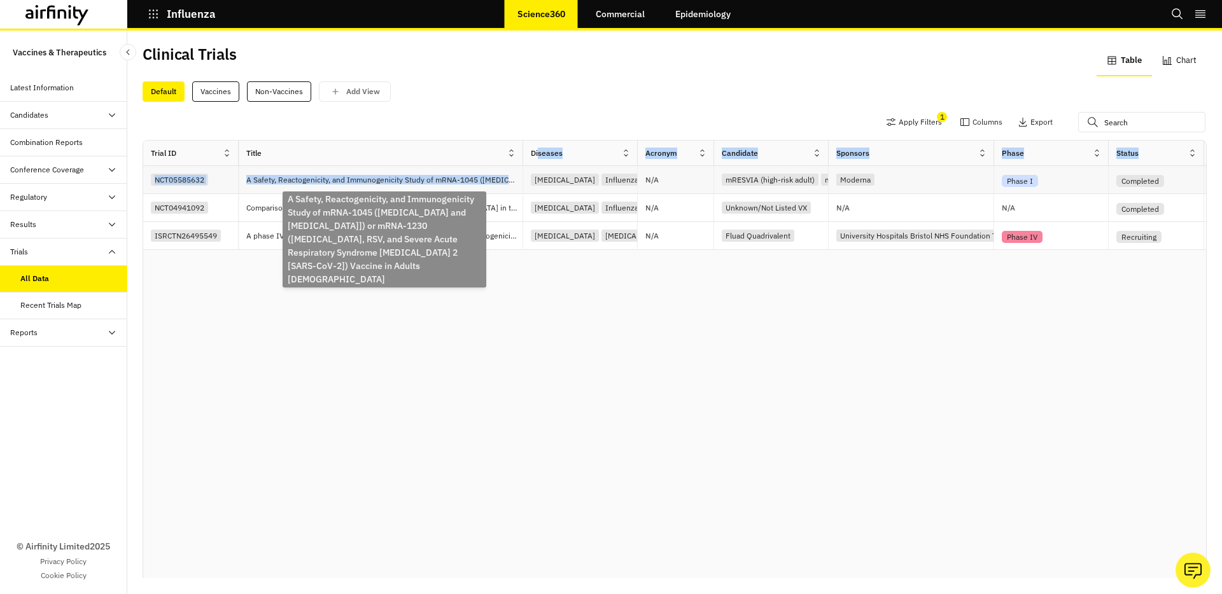
drag, startPoint x: 554, startPoint y: 150, endPoint x: 520, endPoint y: 183, distance: 46.8
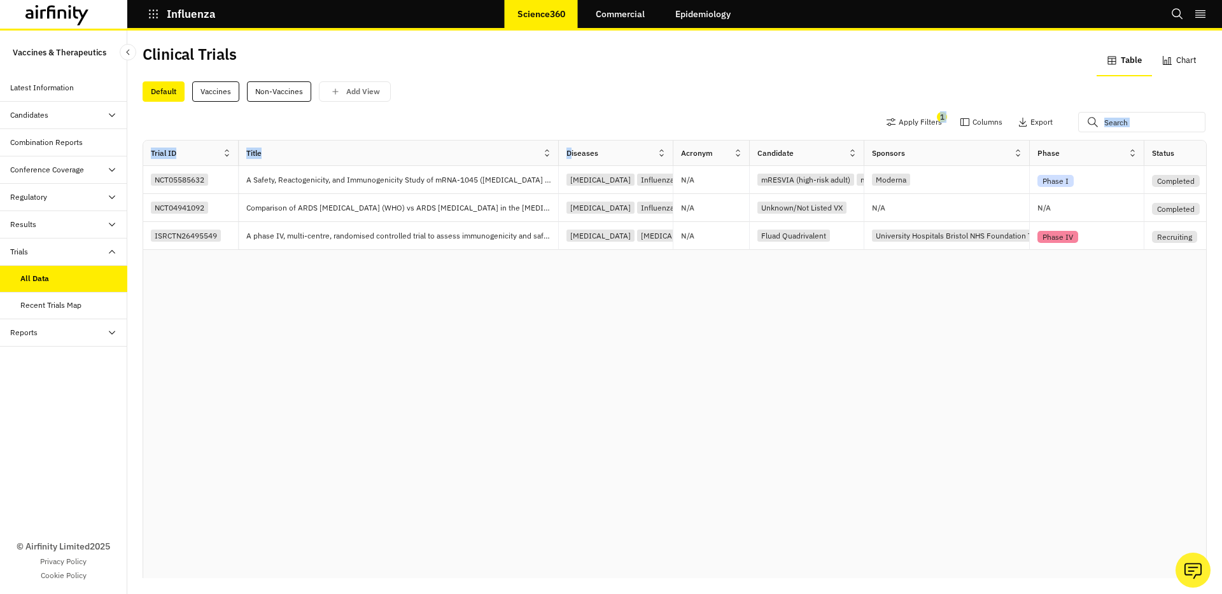
drag, startPoint x: 524, startPoint y: 153, endPoint x: 557, endPoint y: 139, distance: 35.9
click at [557, 139] on div "Apply Filters 1 Columns Export Trial ID Title Diseases Acronym Candidate Sponso…" at bounding box center [675, 340] width 1064 height 477
drag, startPoint x: 231, startPoint y: 235, endPoint x: 155, endPoint y: 230, distance: 76.6
click at [155, 230] on div "ISRCTN26495549" at bounding box center [194, 235] width 87 height 17
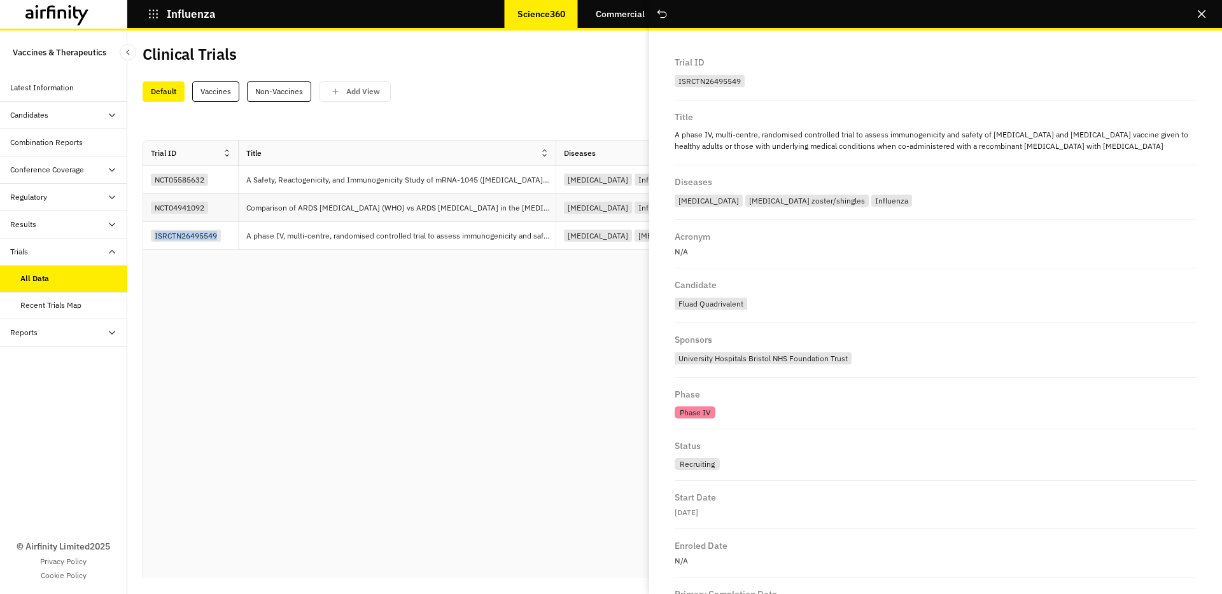
copy div "ISRCTN26495549"
click at [189, 185] on div "NCT05585632" at bounding box center [179, 180] width 57 height 12
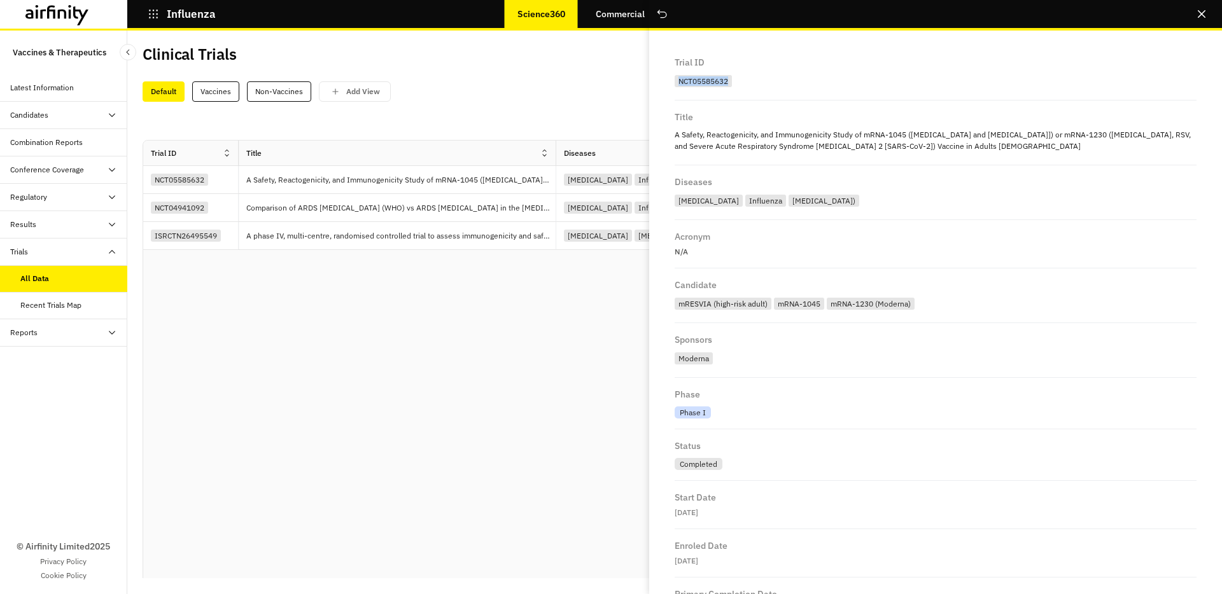
drag, startPoint x: 736, startPoint y: 80, endPoint x: 670, endPoint y: 78, distance: 66.2
click at [670, 78] on div "Trial ID NCT05585632 Title A Safety, Reactogenicity, and Immunogenicity Study o…" at bounding box center [935, 313] width 573 height 564
copy div "NCT05585632"
click at [1204, 20] on button "Close" at bounding box center [1201, 14] width 20 height 20
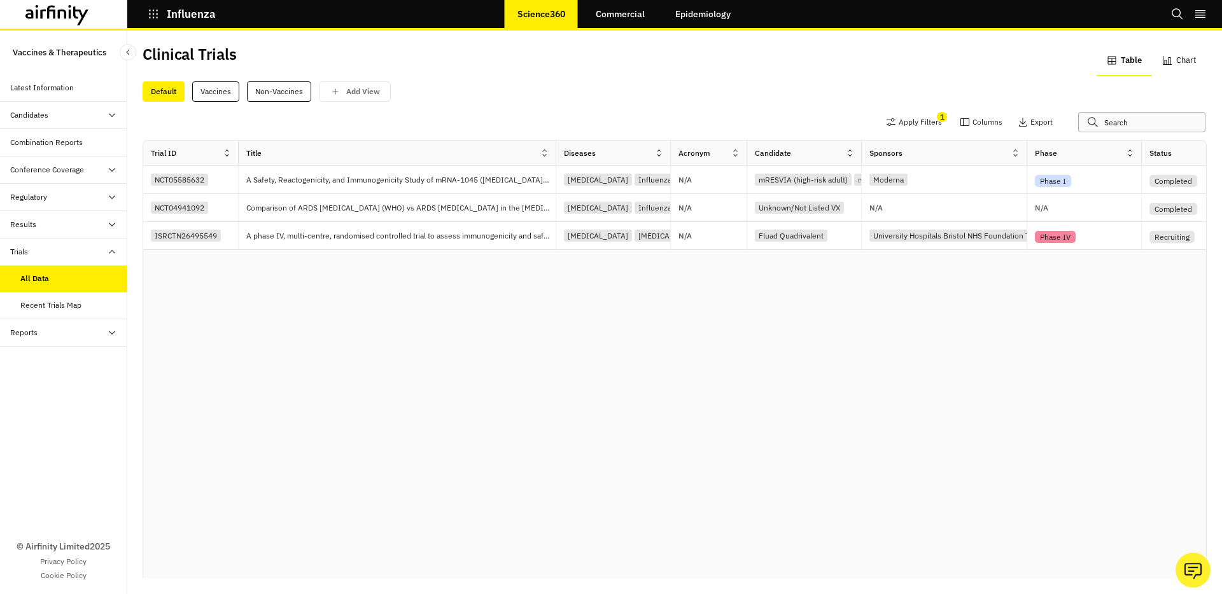
click at [1126, 123] on input "text" at bounding box center [1141, 122] width 127 height 20
click at [919, 127] on button "Apply Filters" at bounding box center [914, 122] width 56 height 20
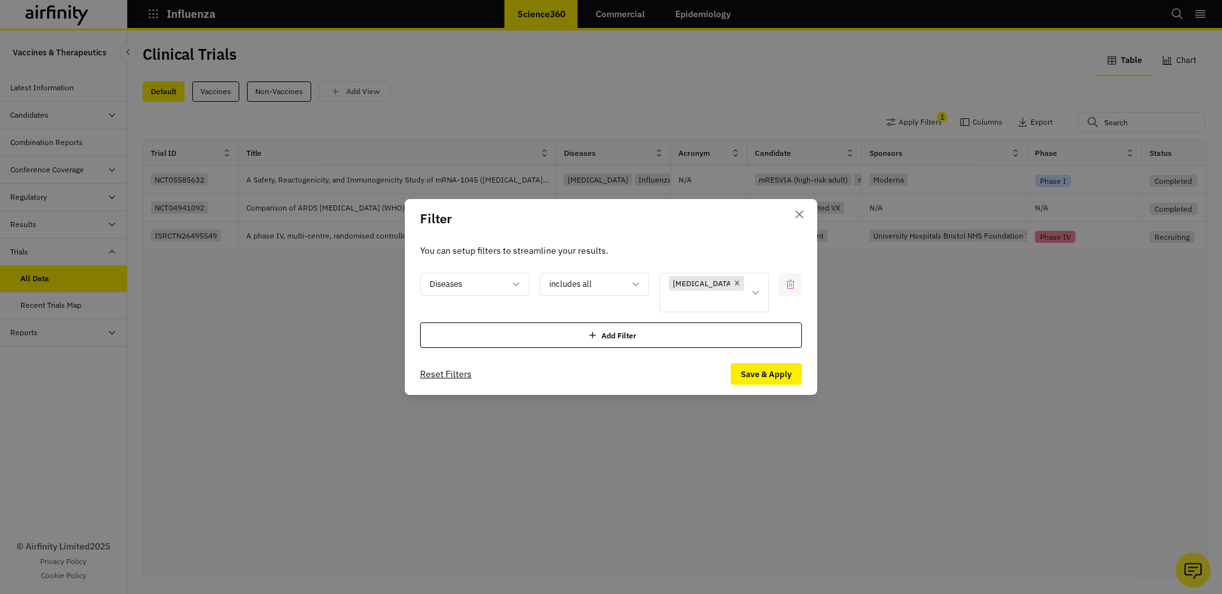
click at [785, 290] on icon at bounding box center [790, 284] width 10 height 10
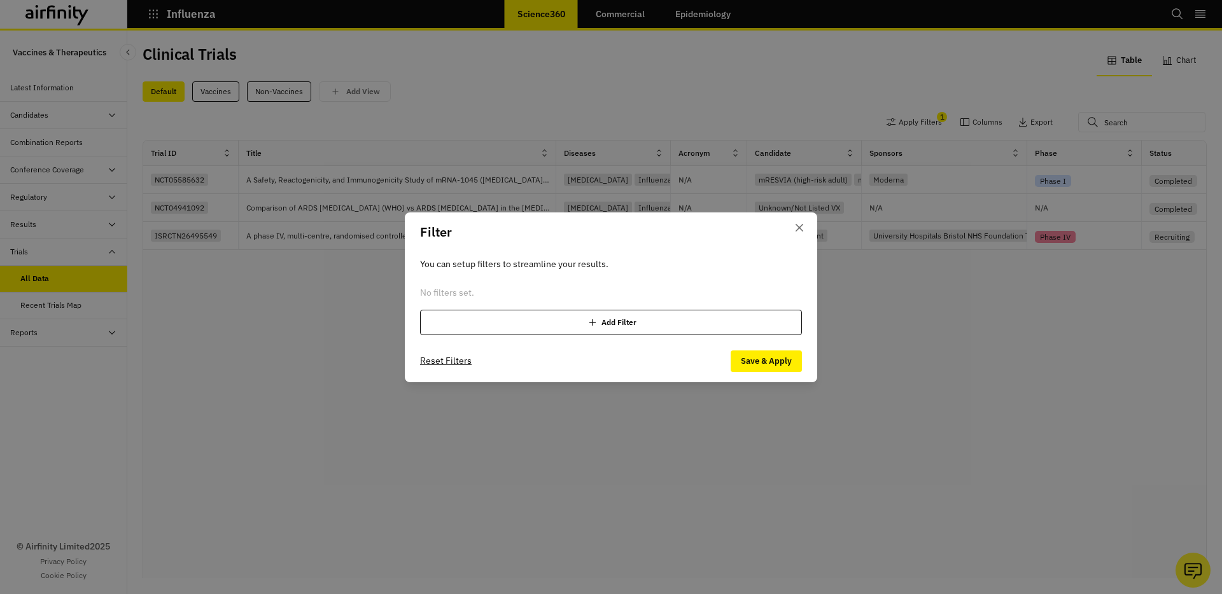
click at [788, 229] on header "Filter" at bounding box center [611, 232] width 412 height 39
click at [766, 355] on button "Save & Apply" at bounding box center [766, 362] width 71 height 22
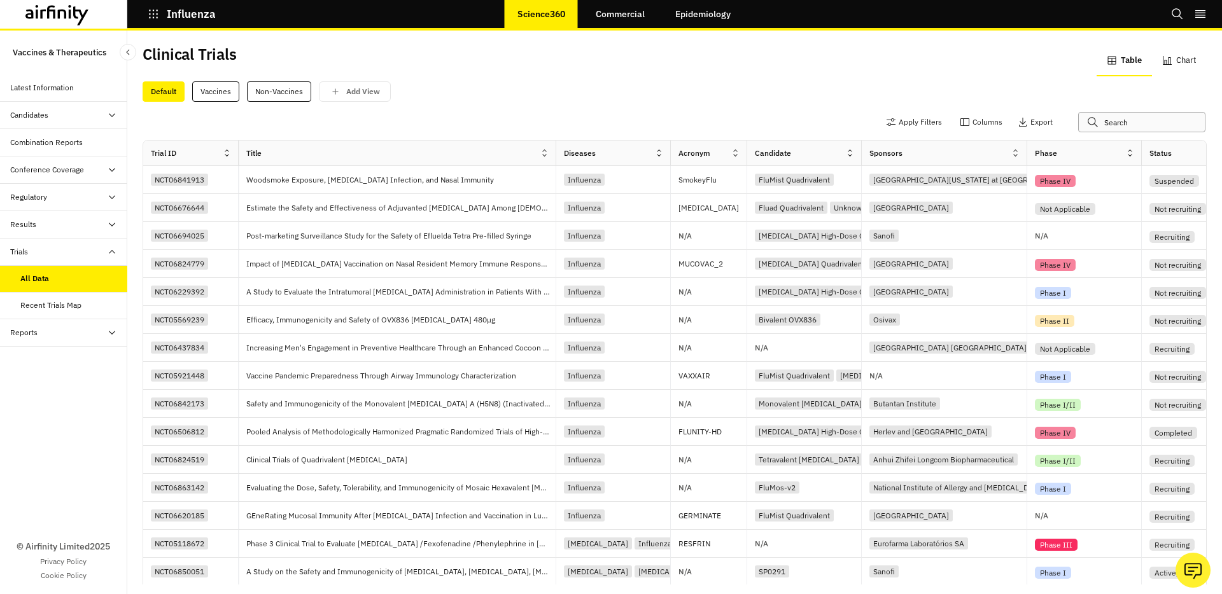
click at [1088, 122] on input "text" at bounding box center [1141, 122] width 127 height 20
paste input "mRNA-1230"
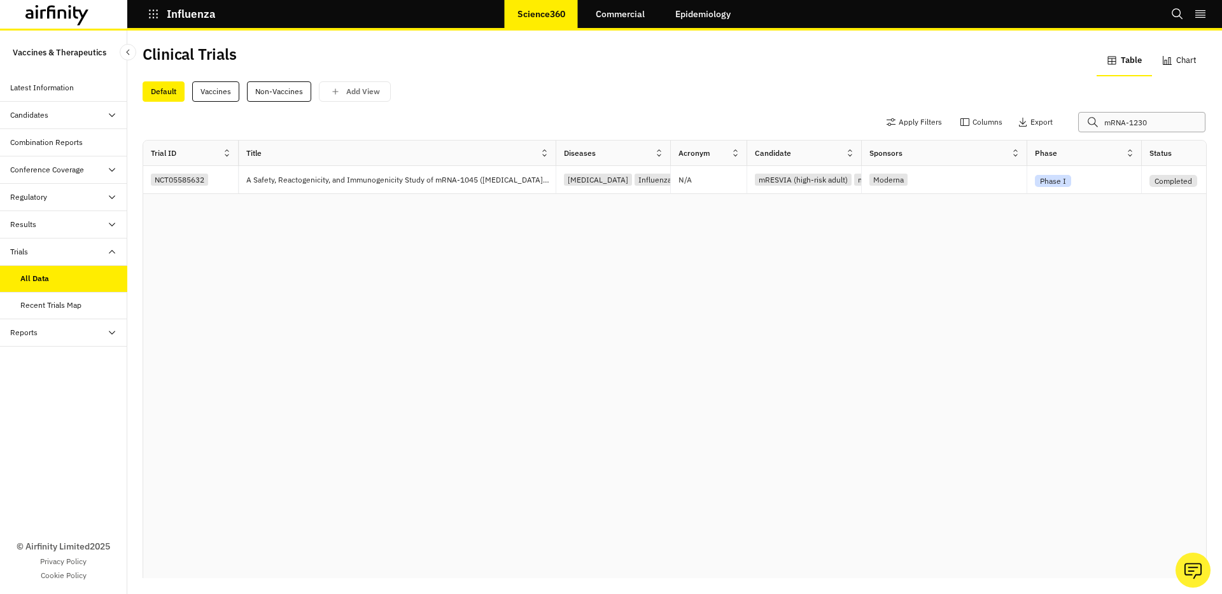
type input "mRNA-1230"
click at [159, 8] on button "Influenza" at bounding box center [182, 14] width 68 height 22
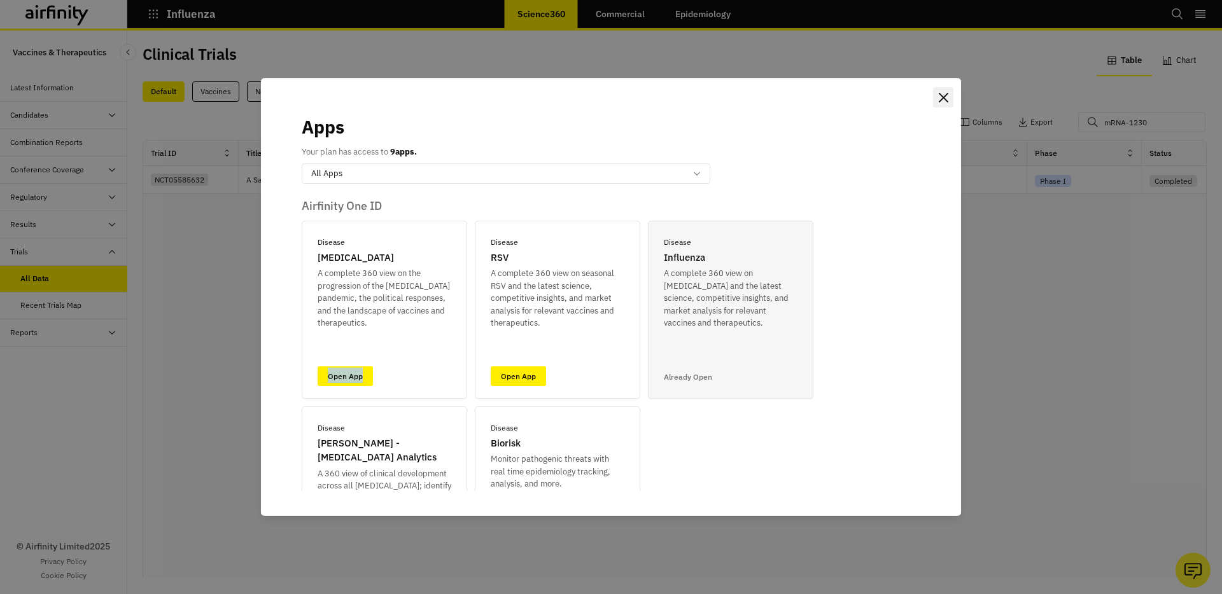
click at [944, 94] on icon "Close" at bounding box center [944, 98] width 10 height 10
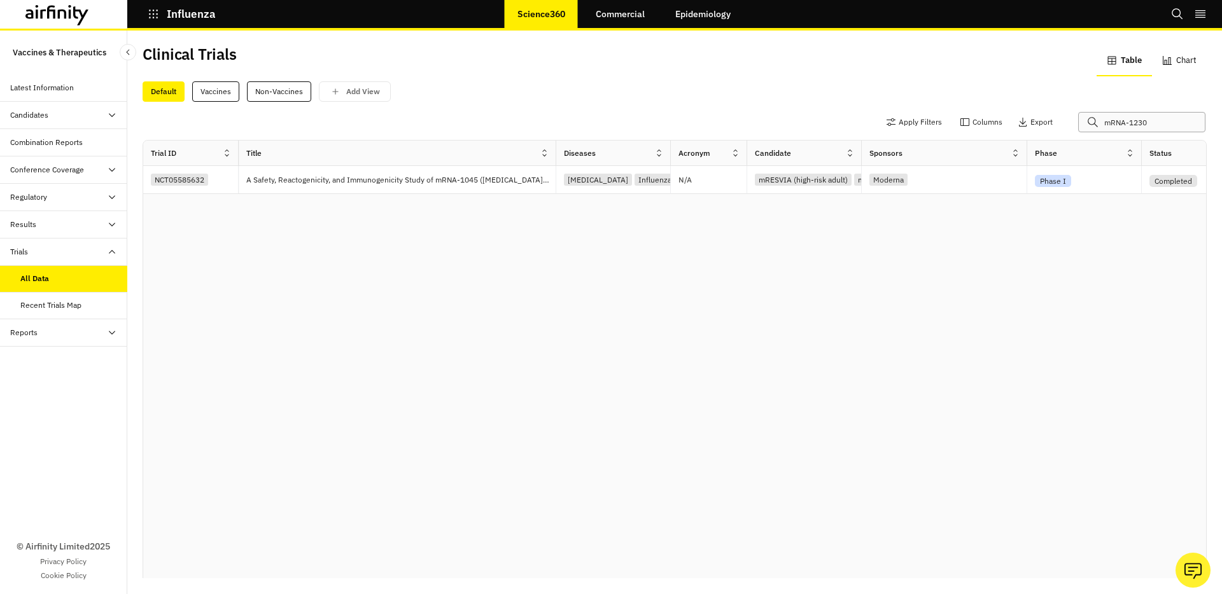
click at [1158, 122] on input "mRNA-1230" at bounding box center [1141, 122] width 127 height 20
drag, startPoint x: 1173, startPoint y: 122, endPoint x: 997, endPoint y: 122, distance: 176.3
click at [997, 122] on div "Apply Filters Columns Export mRNA-1230" at bounding box center [1040, 122] width 318 height 20
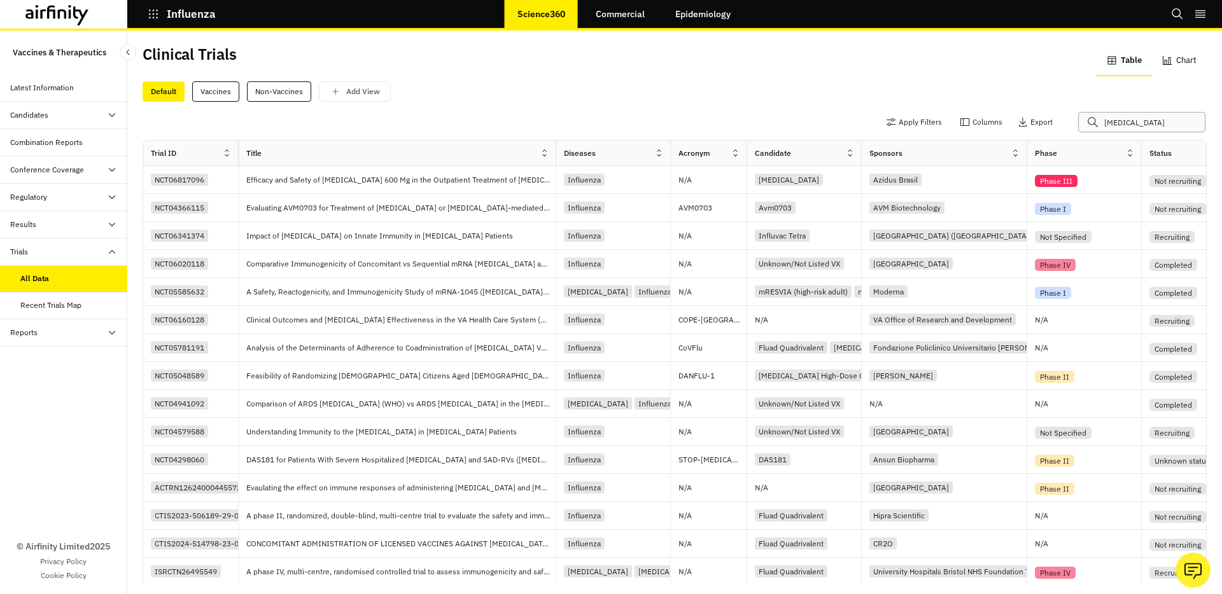
type input "covid-19"
drag, startPoint x: 1124, startPoint y: 125, endPoint x: 1040, endPoint y: 124, distance: 83.4
click at [1040, 124] on div "Apply Filters Columns Export covid-19" at bounding box center [1040, 122] width 318 height 20
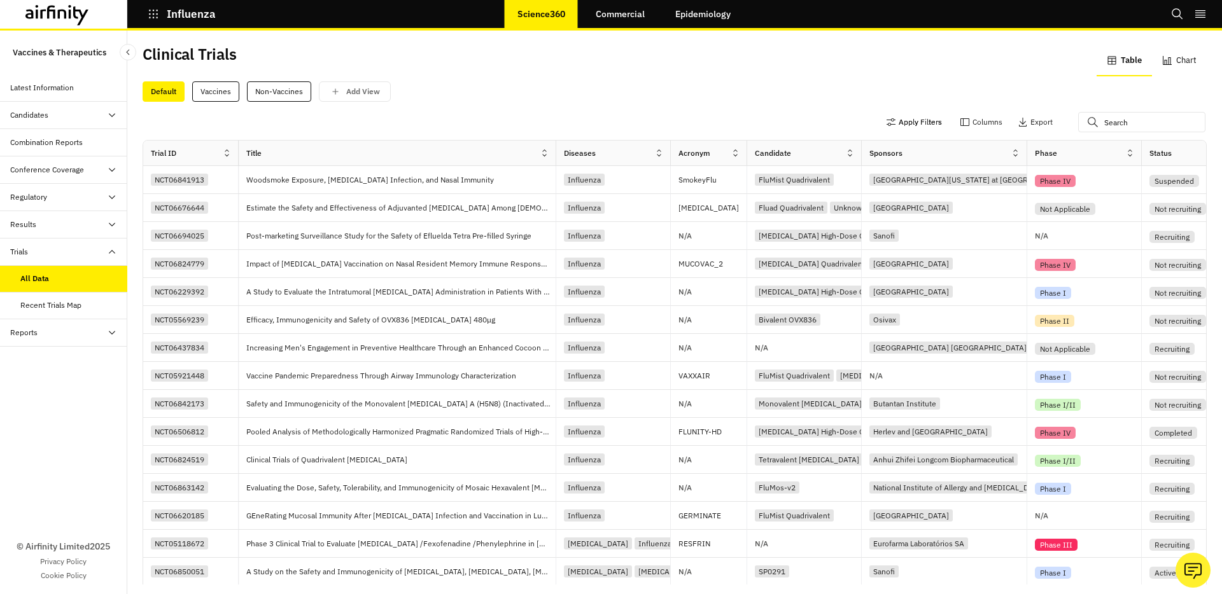
click at [886, 121] on icon "button" at bounding box center [891, 122] width 10 height 10
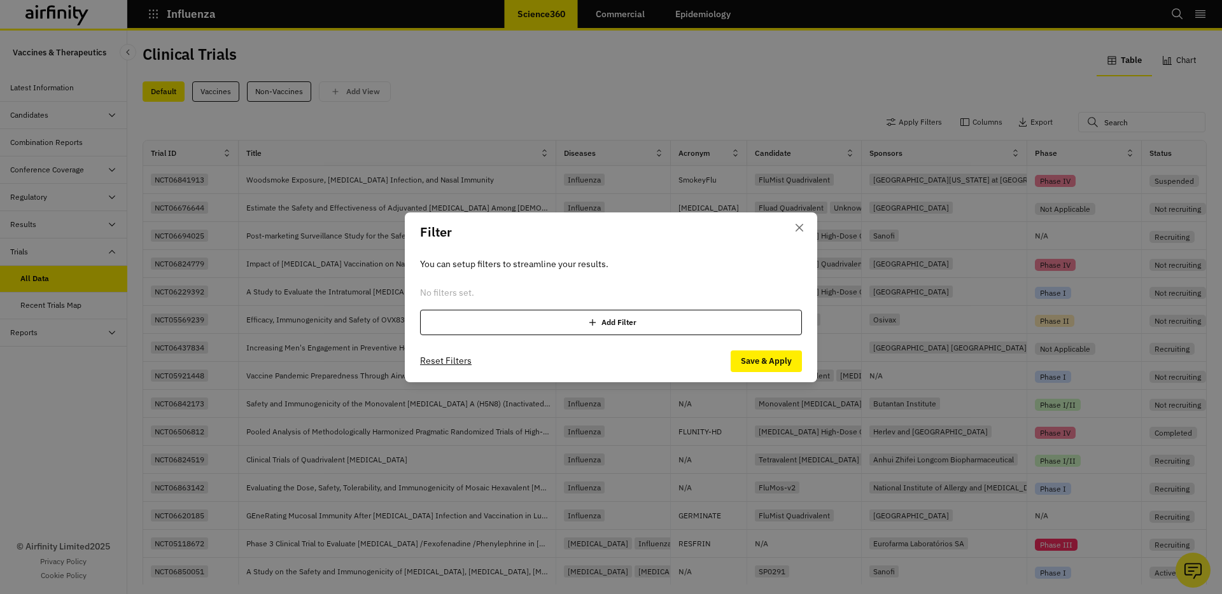
click at [633, 325] on div "Add Filter" at bounding box center [611, 322] width 382 height 25
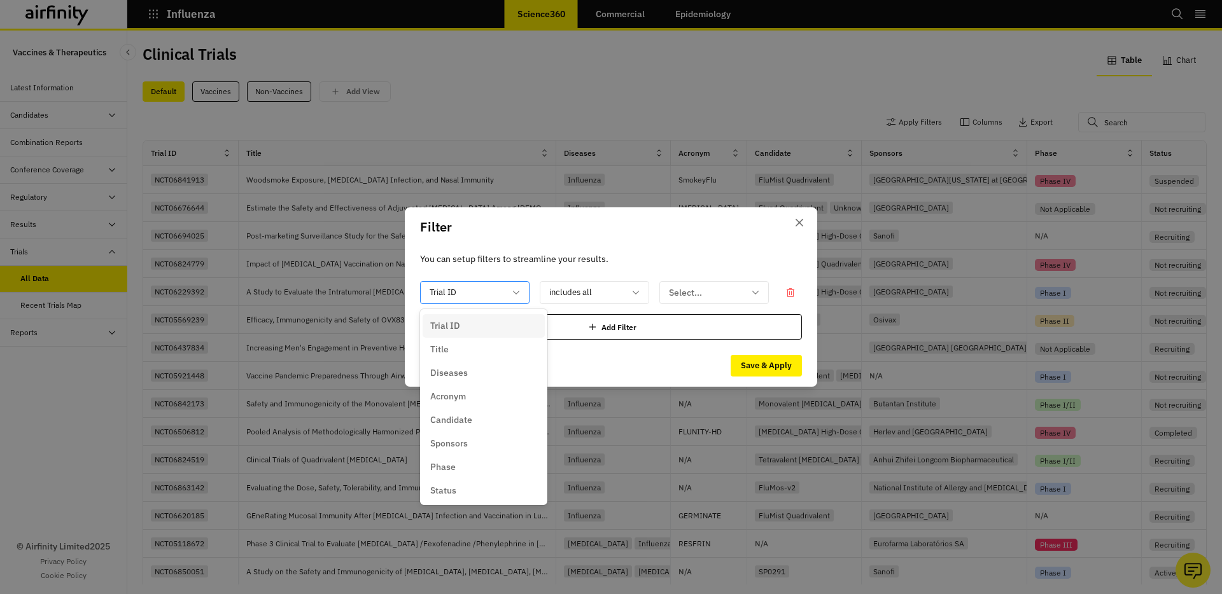
click at [504, 291] on div at bounding box center [467, 293] width 75 height 16
click at [498, 369] on div "Diseases" at bounding box center [483, 373] width 107 height 13
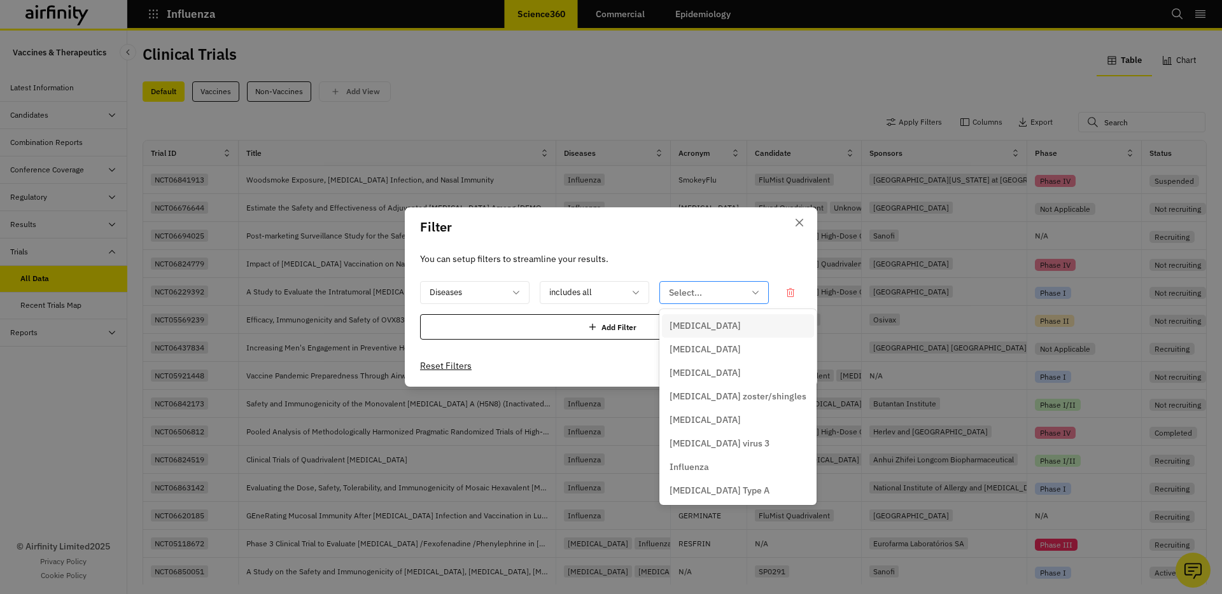
click at [684, 293] on div at bounding box center [706, 293] width 75 height 16
click at [692, 323] on p "COVID-19" at bounding box center [704, 325] width 71 height 13
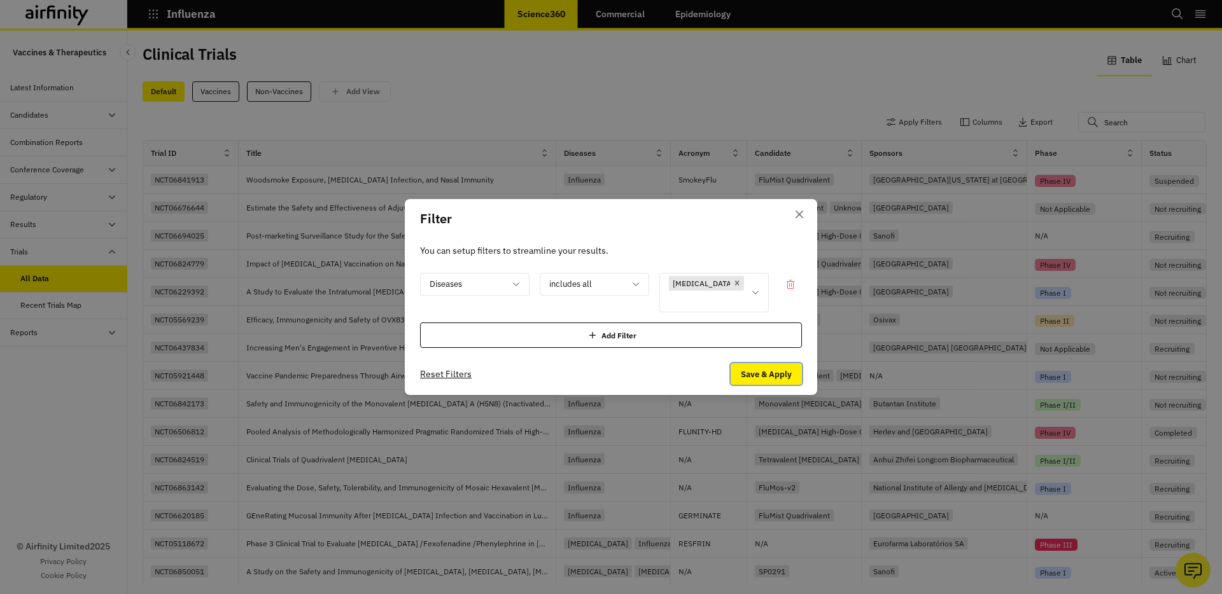
click at [759, 364] on button "Save & Apply" at bounding box center [766, 374] width 71 height 22
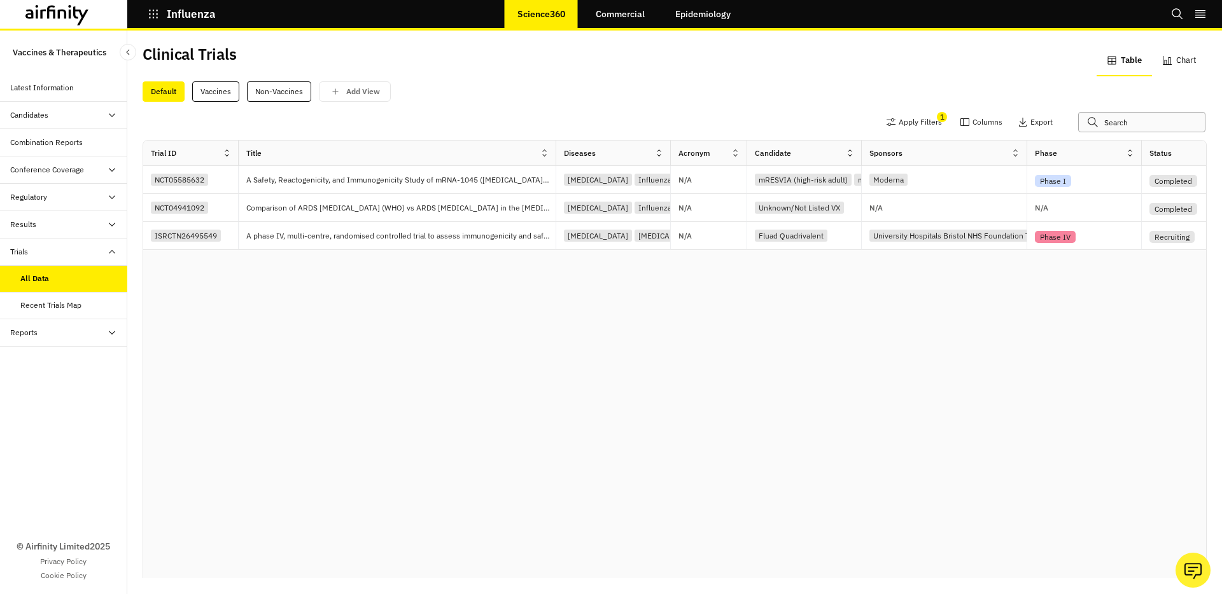
click at [1120, 116] on input "text" at bounding box center [1141, 122] width 127 height 20
paste input "NCT06680375"
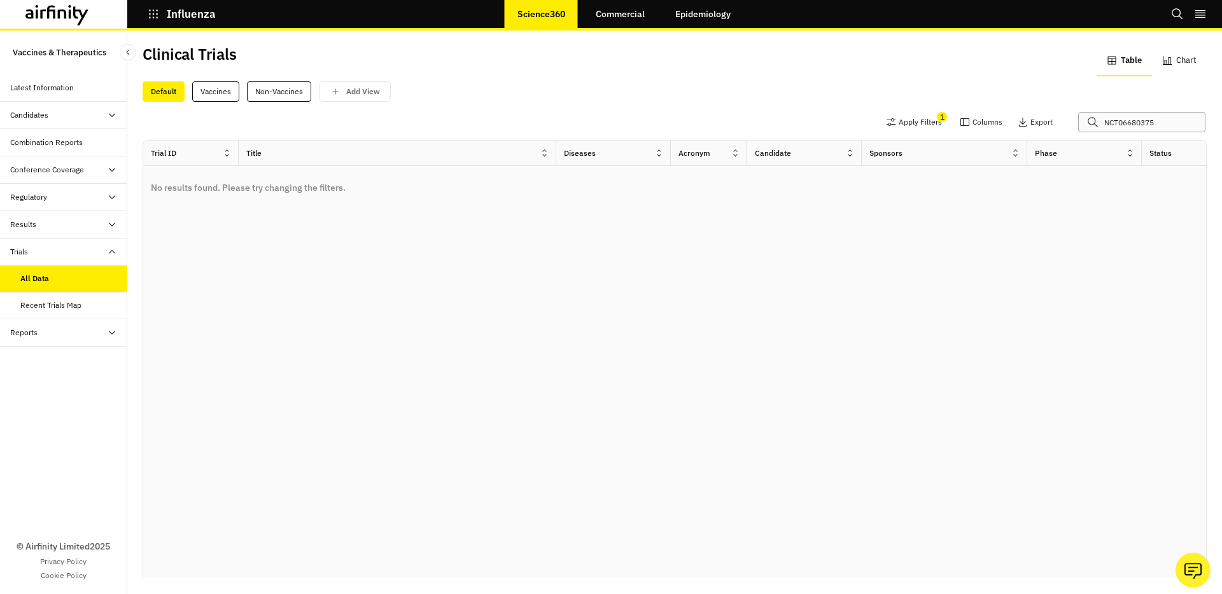
type input "NCT06680375"
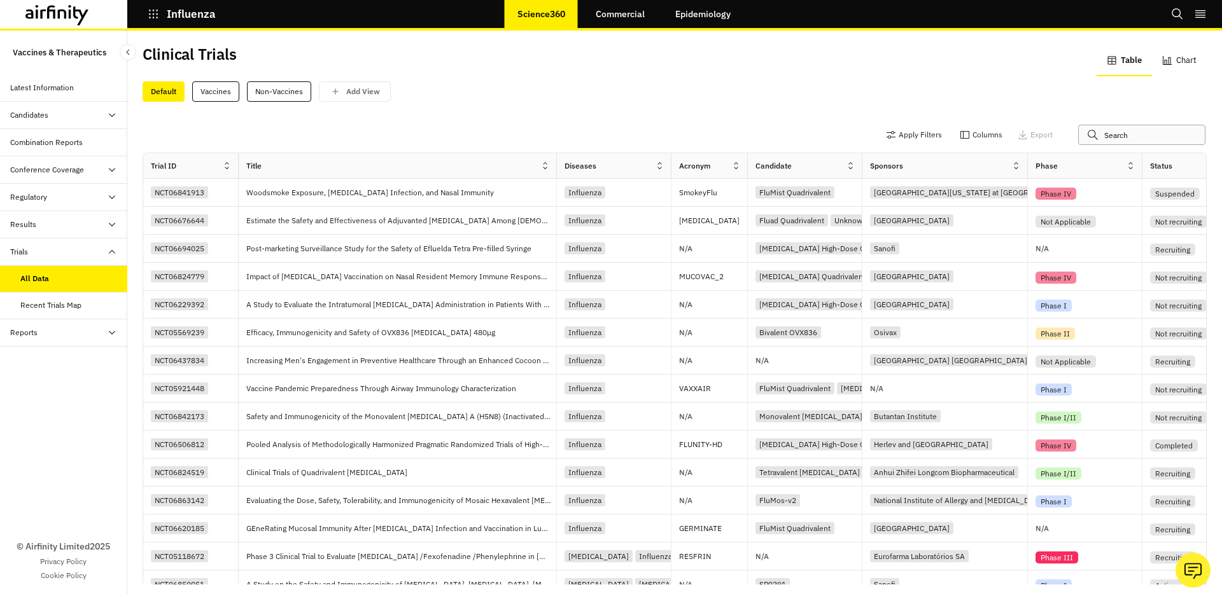
click at [1126, 132] on input "text" at bounding box center [1141, 135] width 127 height 20
paste input "NCT06864143"
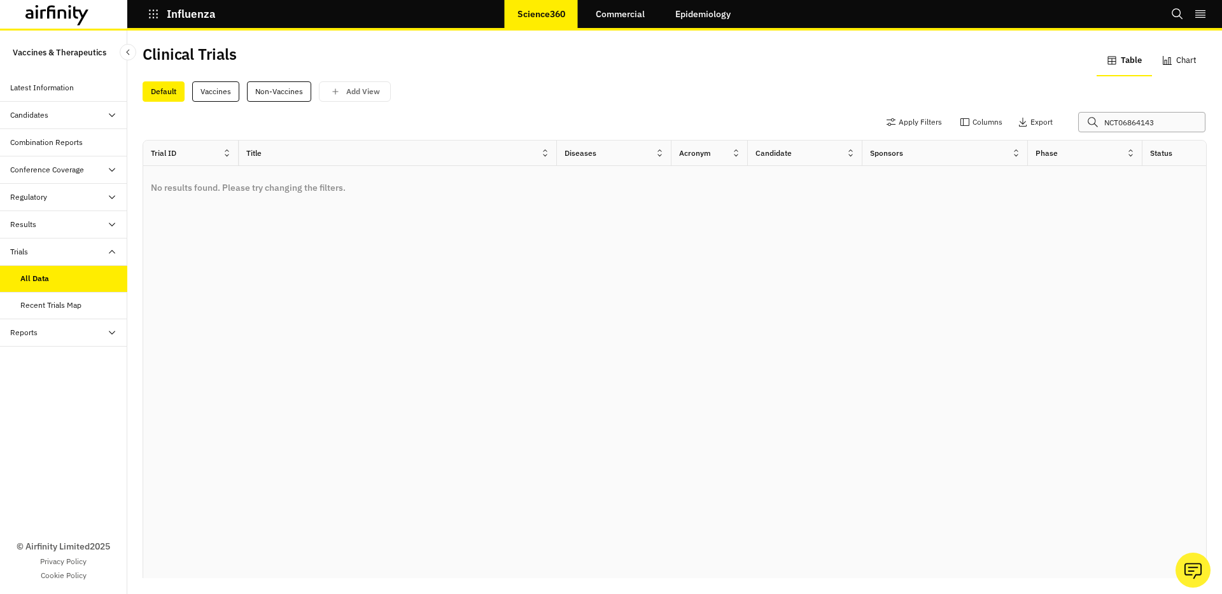
type input "NCT06864143"
